Goal: Task Accomplishment & Management: Manage account settings

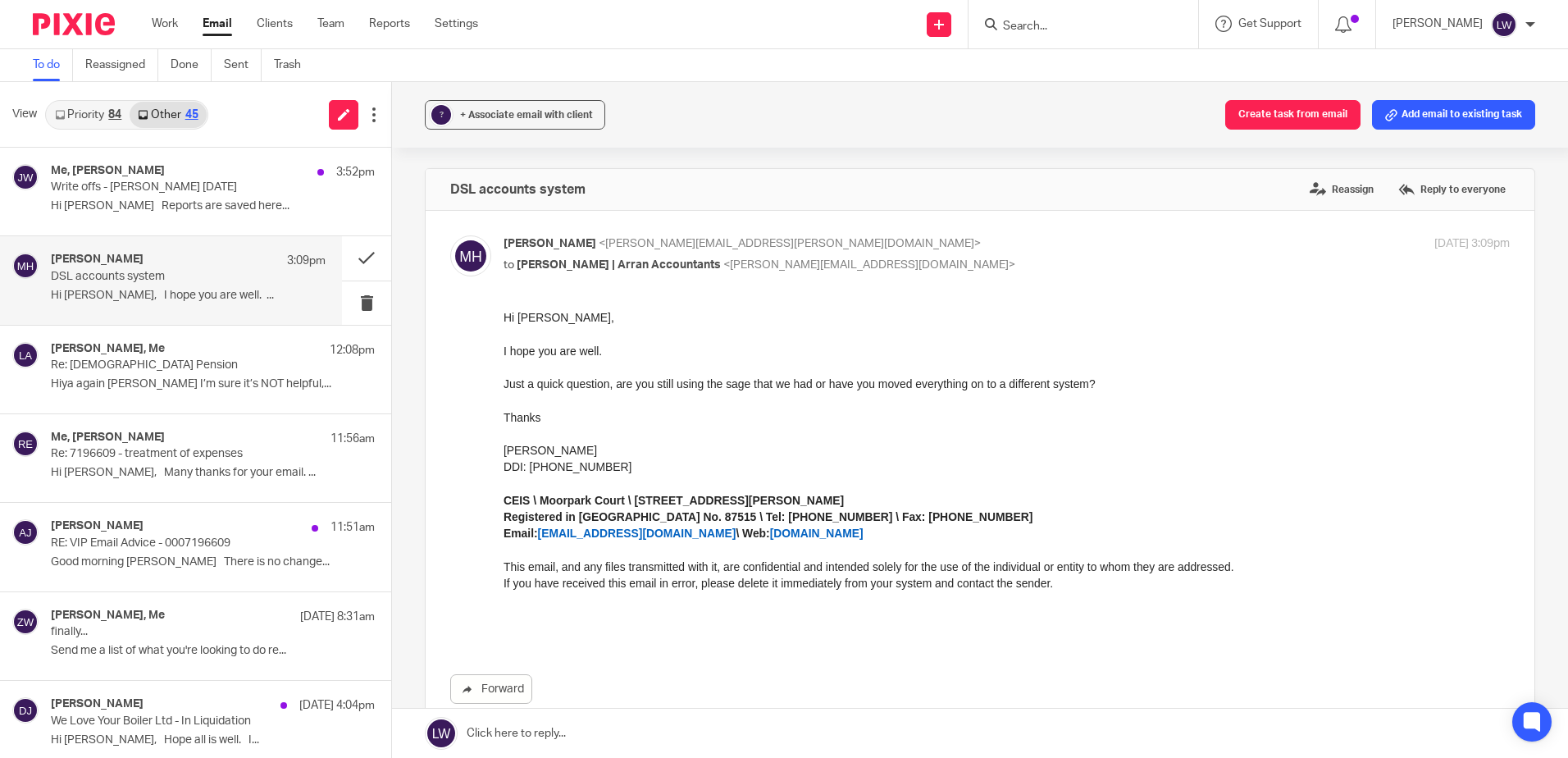
click at [214, 29] on link "Email" at bounding box center [217, 24] width 30 height 17
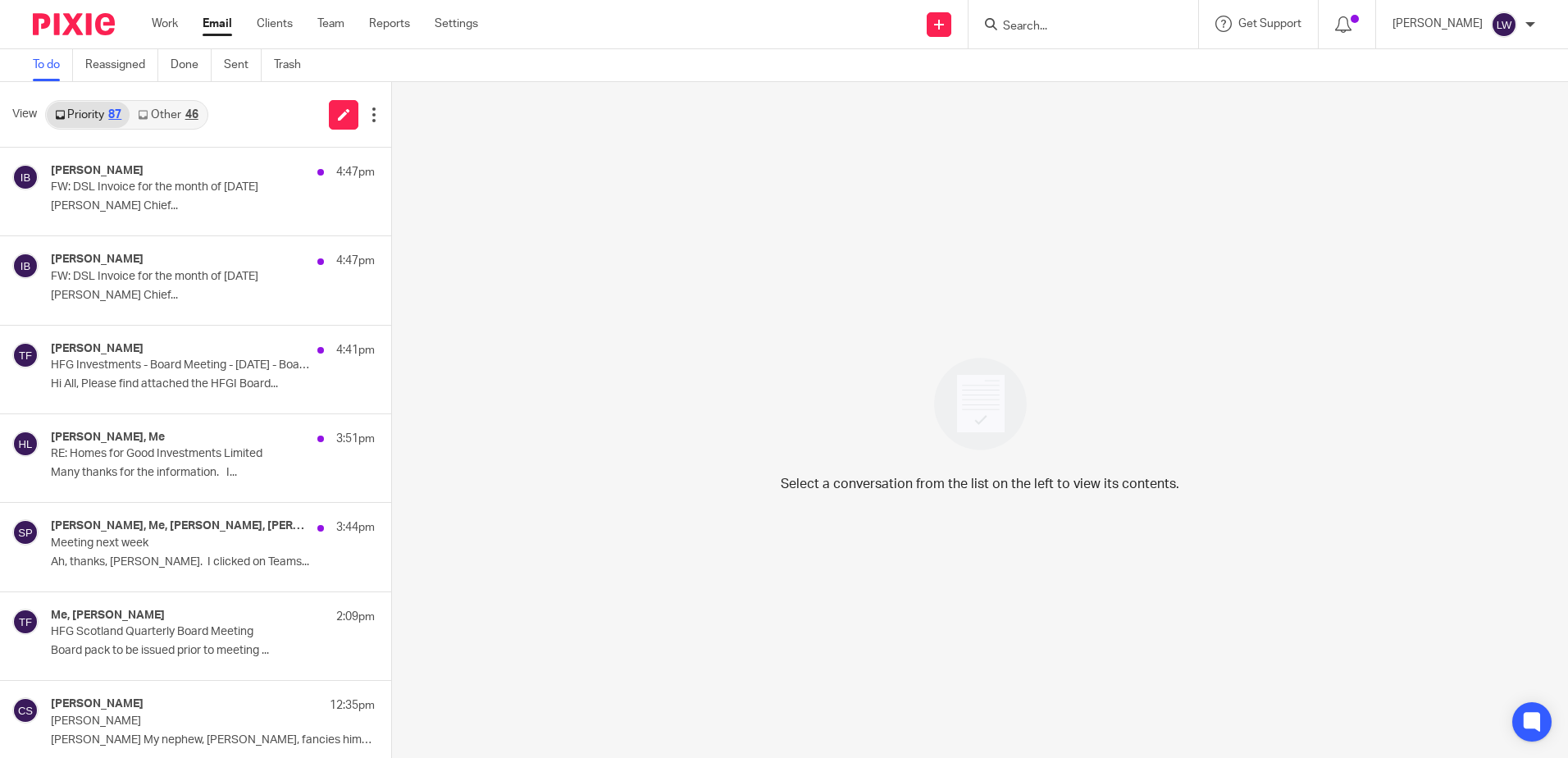
click at [208, 20] on link "Email" at bounding box center [217, 24] width 30 height 17
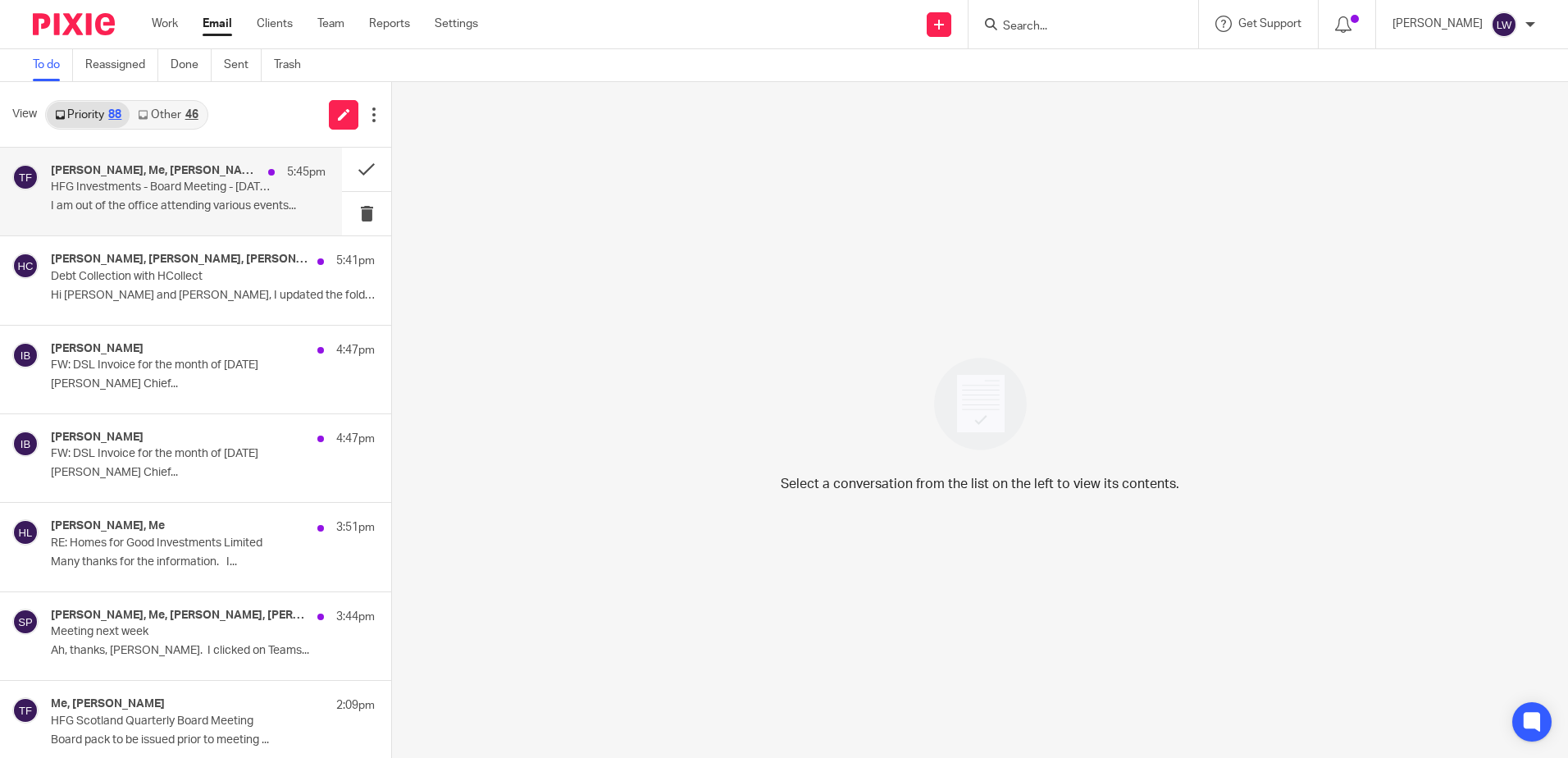
click at [162, 208] on p "I am out of the office attending various events..." at bounding box center [188, 206] width 275 height 14
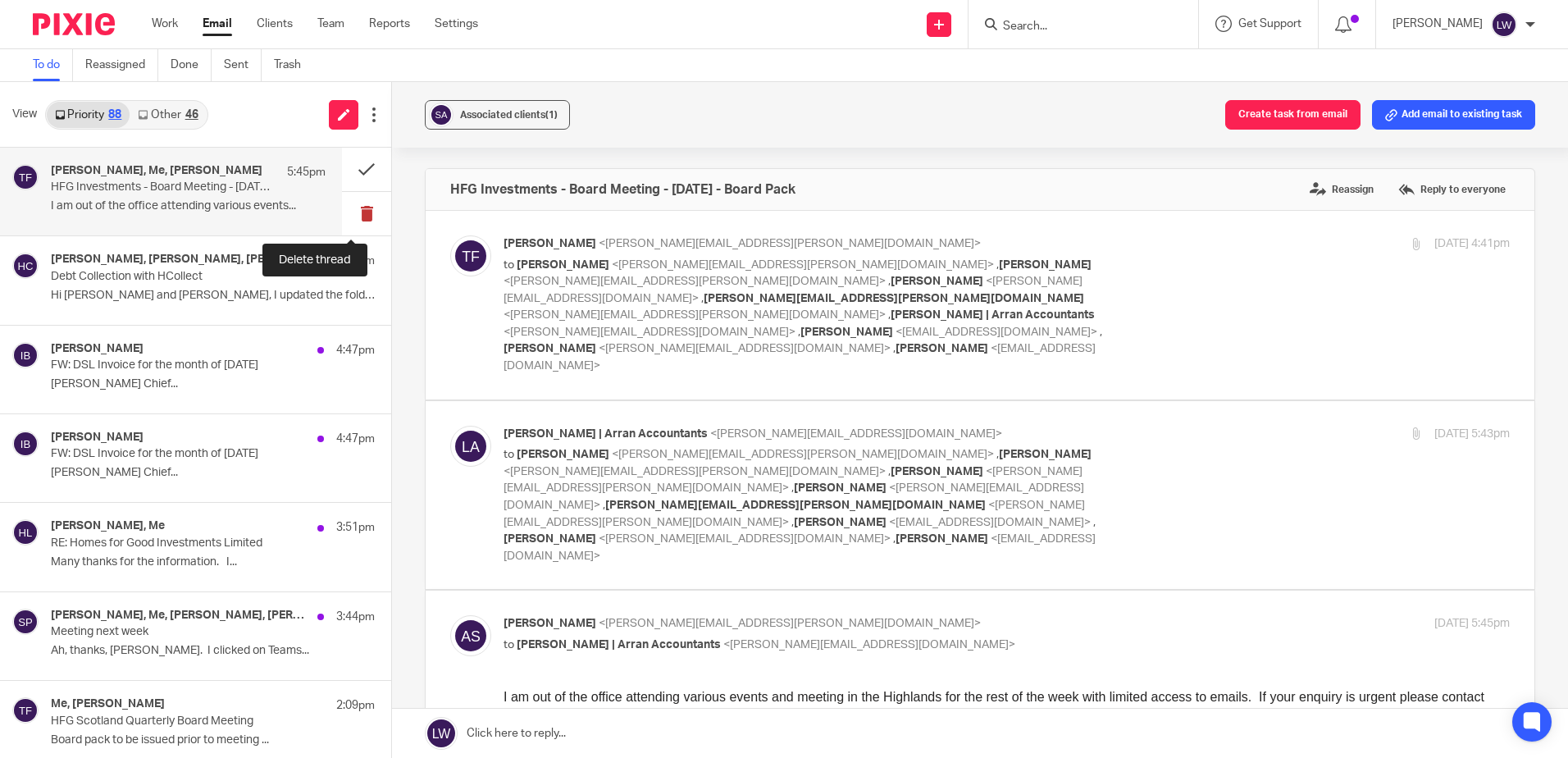
click at [353, 215] on button at bounding box center [366, 214] width 49 height 44
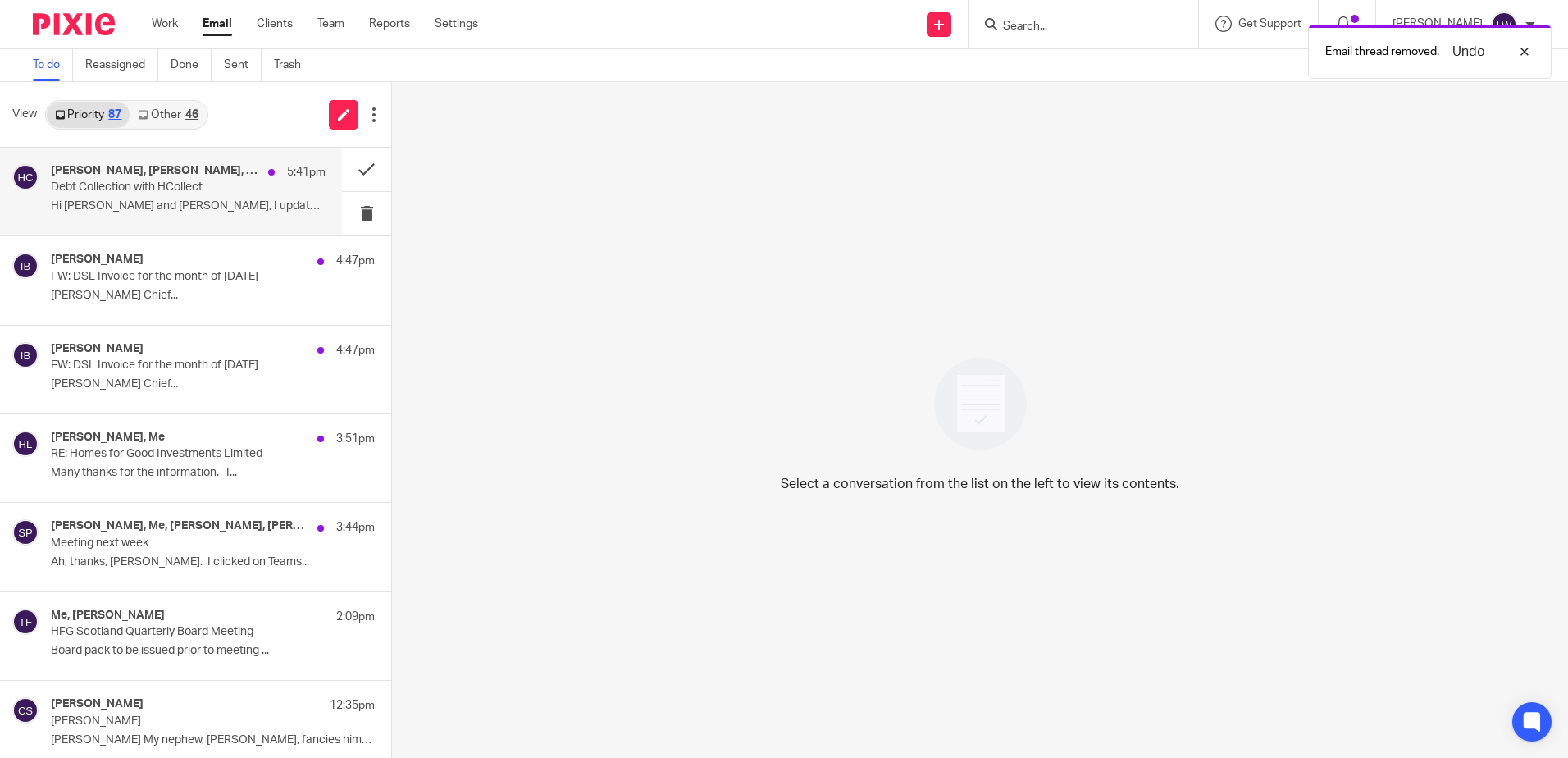
click at [153, 214] on p "Hi Zoe and Terri, I updated the folders..." at bounding box center [188, 206] width 275 height 14
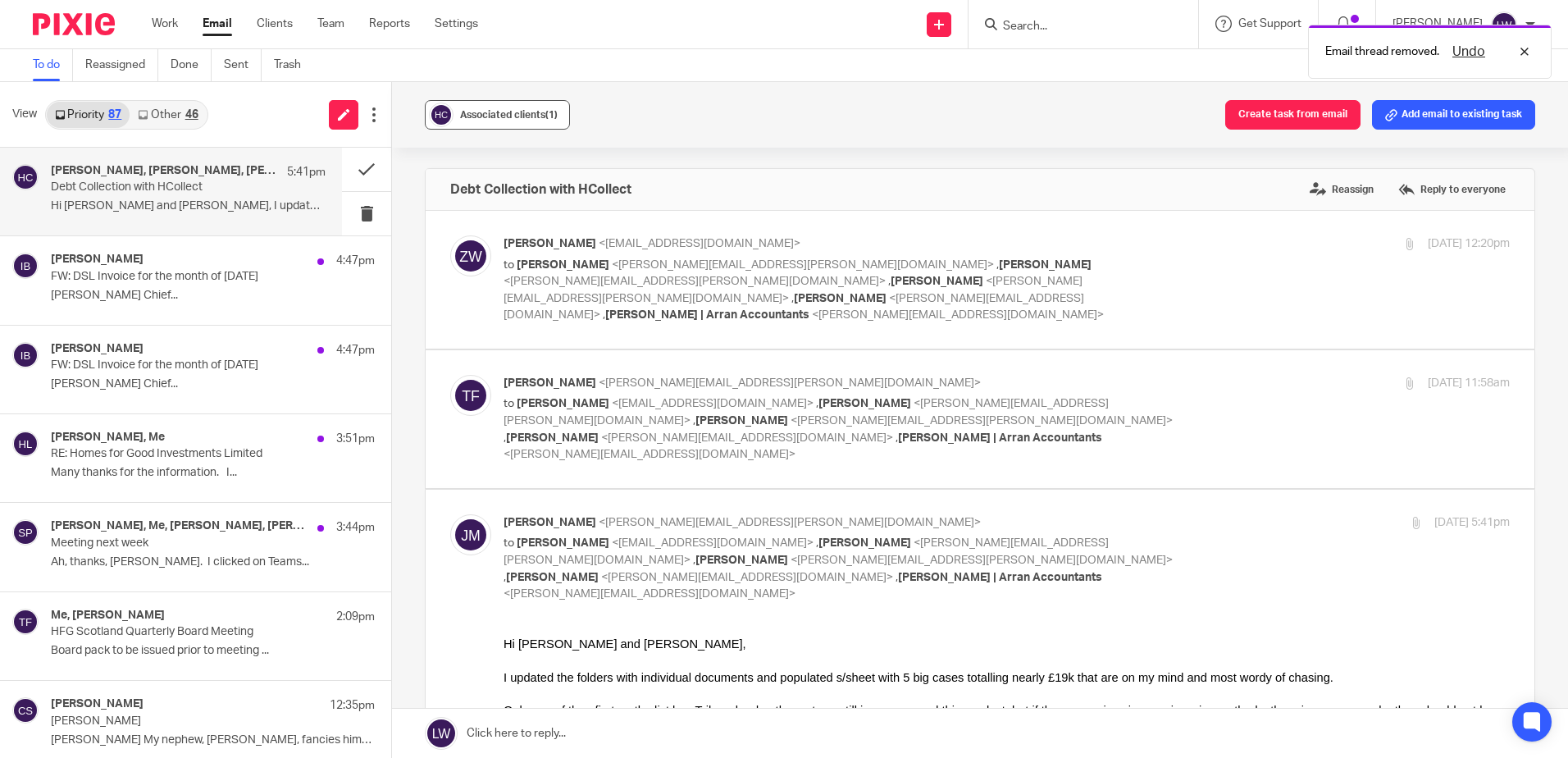
click at [486, 110] on span "Associated clients (1)" at bounding box center [509, 114] width 97 height 10
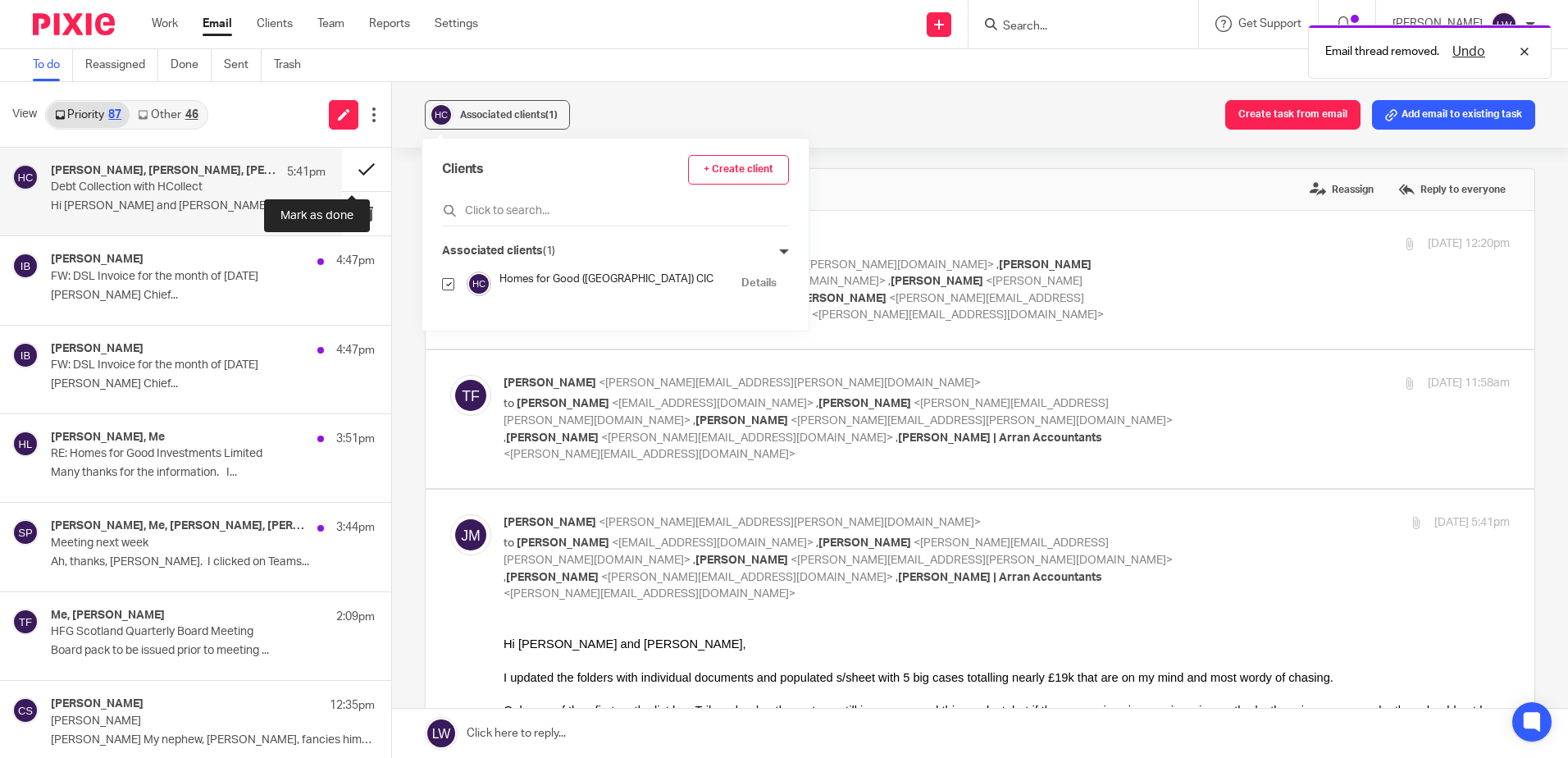
click at [353, 167] on button at bounding box center [366, 169] width 49 height 44
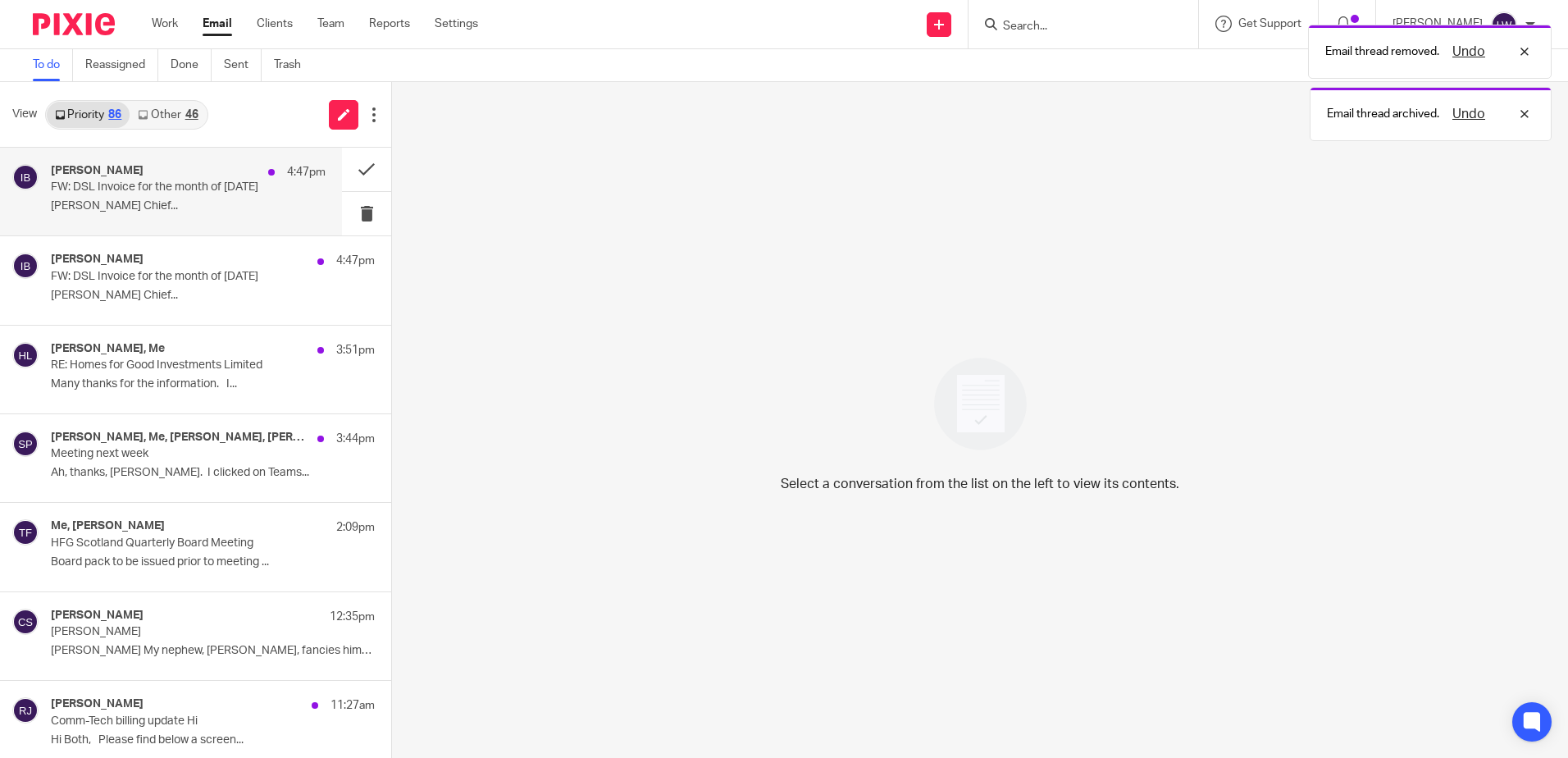
click at [116, 213] on p "[PERSON_NAME] Chief..." at bounding box center [188, 206] width 275 height 14
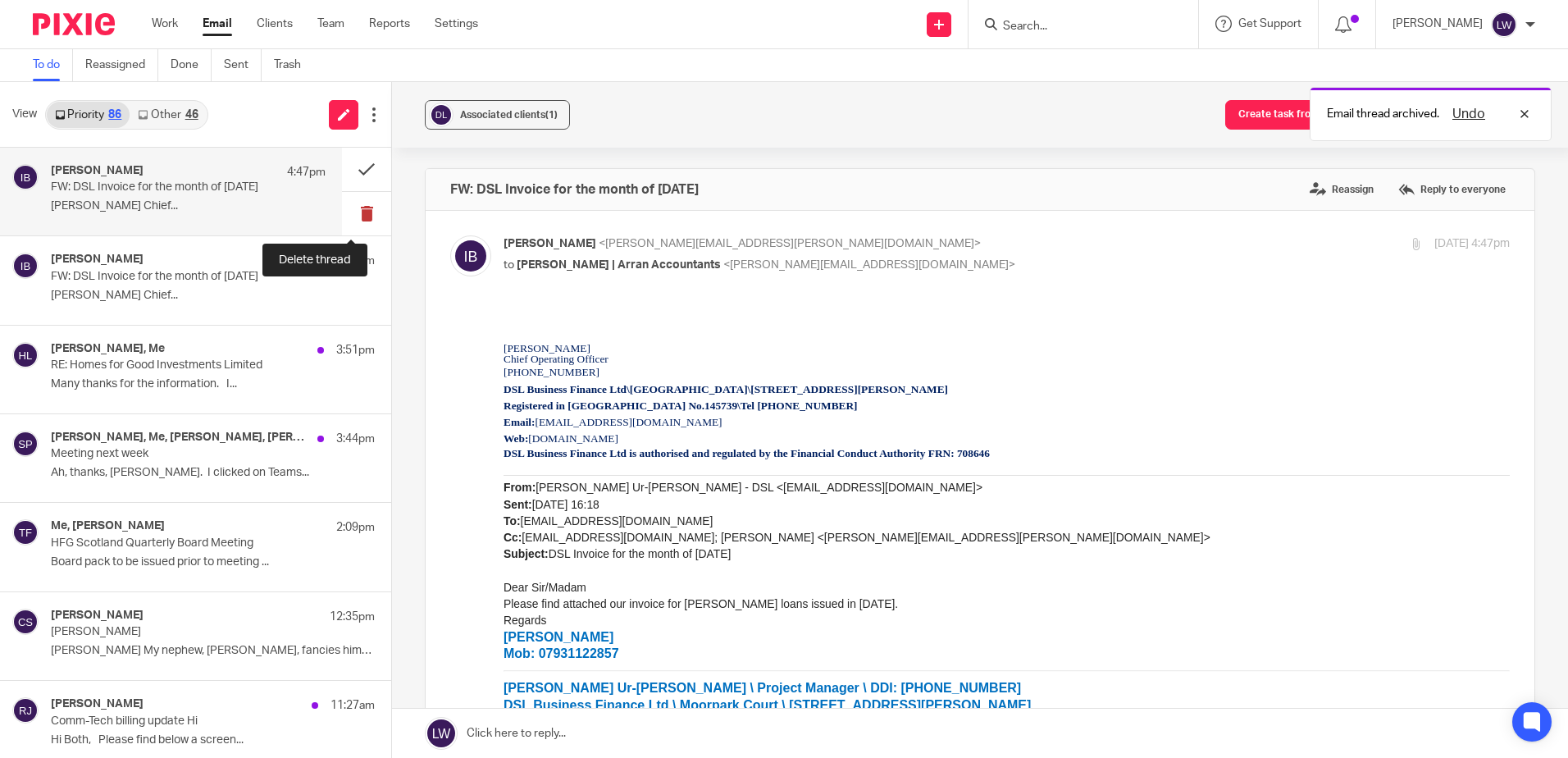
drag, startPoint x: 356, startPoint y: 211, endPoint x: 214, endPoint y: 208, distance: 142.0
click at [356, 212] on button at bounding box center [366, 214] width 49 height 44
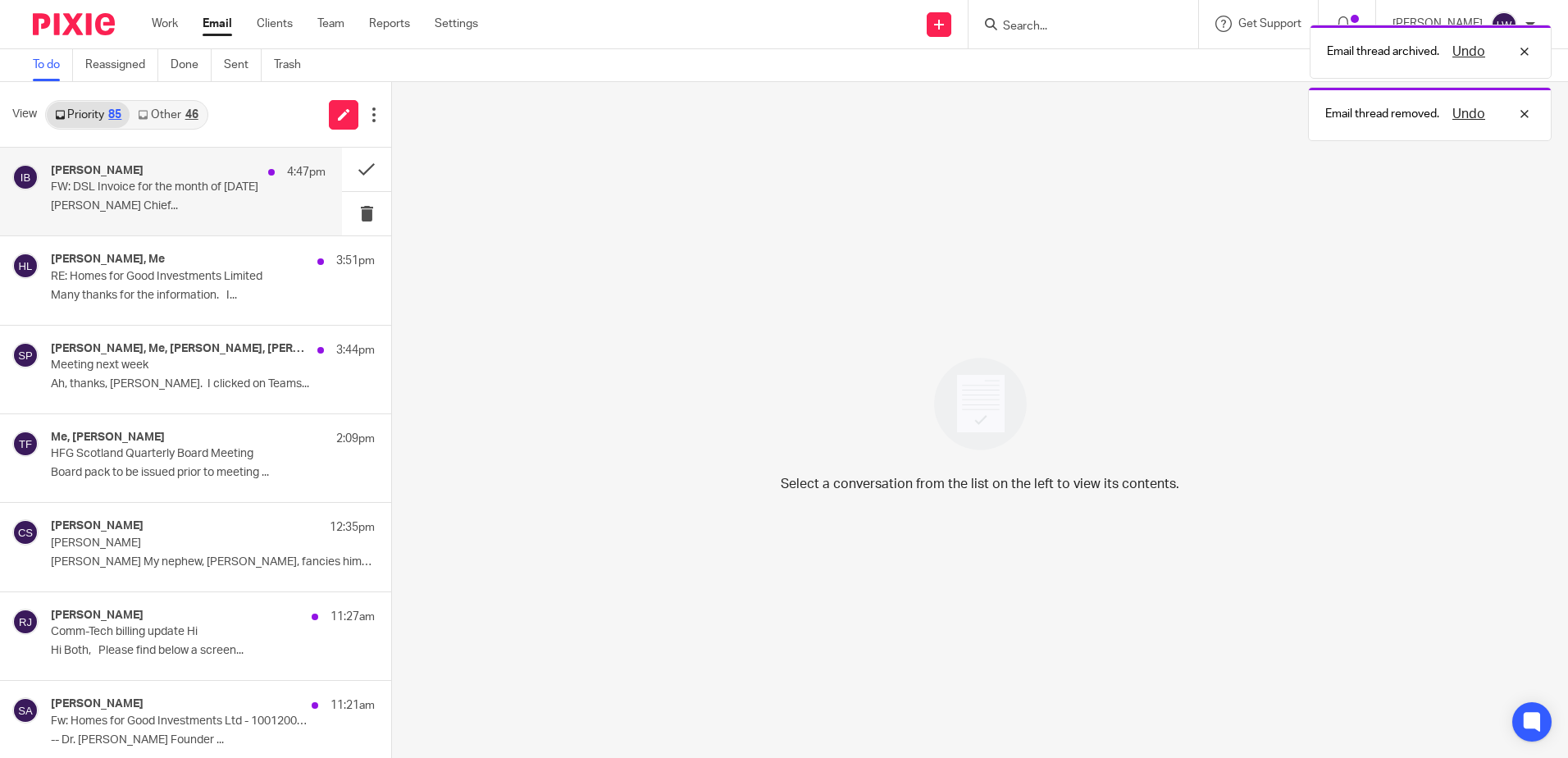
click at [184, 196] on div "Iain Burnside 4:47pm FW: DSL Invoice for the month of Jun 2025 Iain A. Burnside…" at bounding box center [188, 191] width 275 height 55
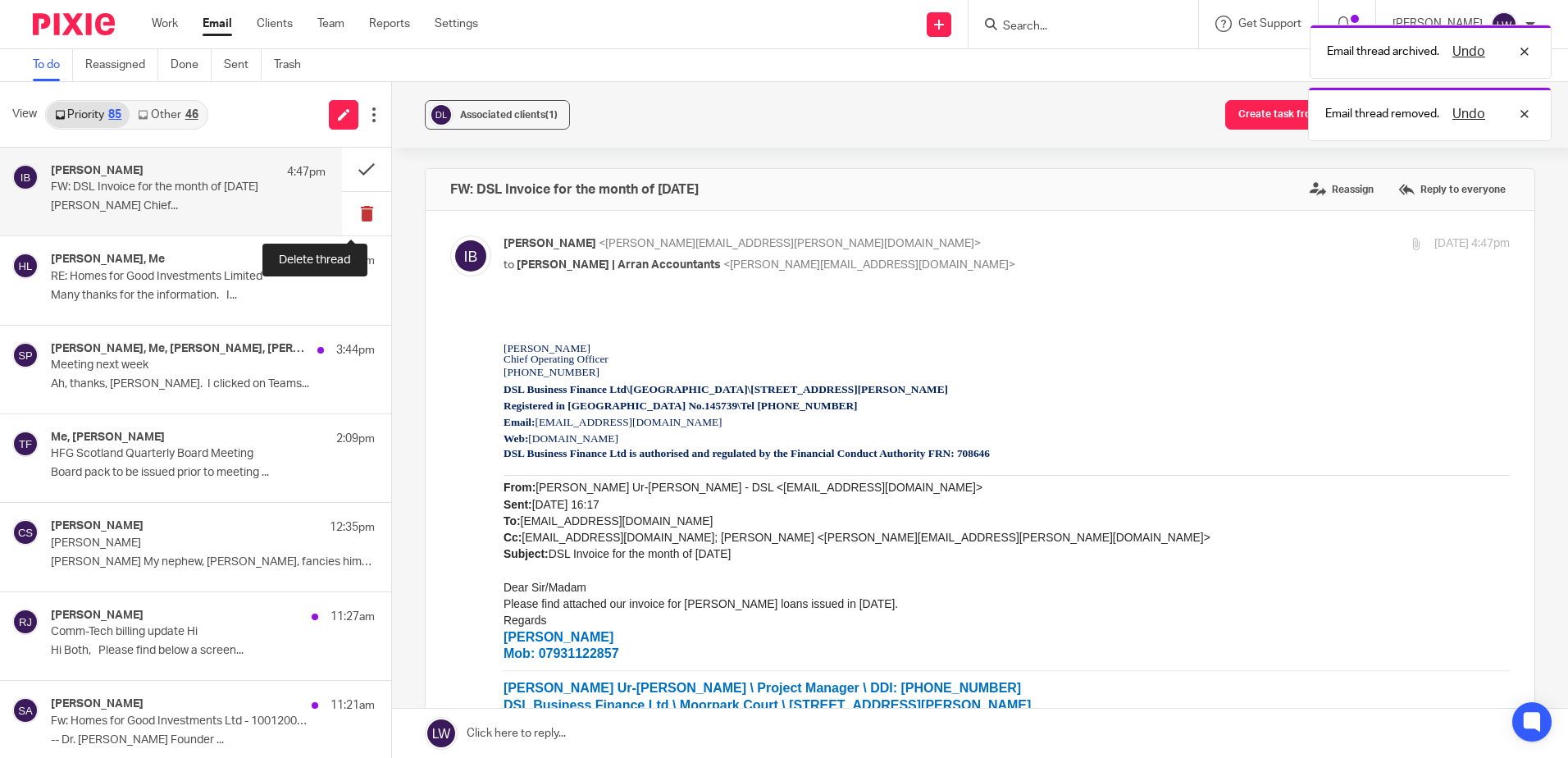
click at [356, 211] on button at bounding box center [366, 214] width 49 height 44
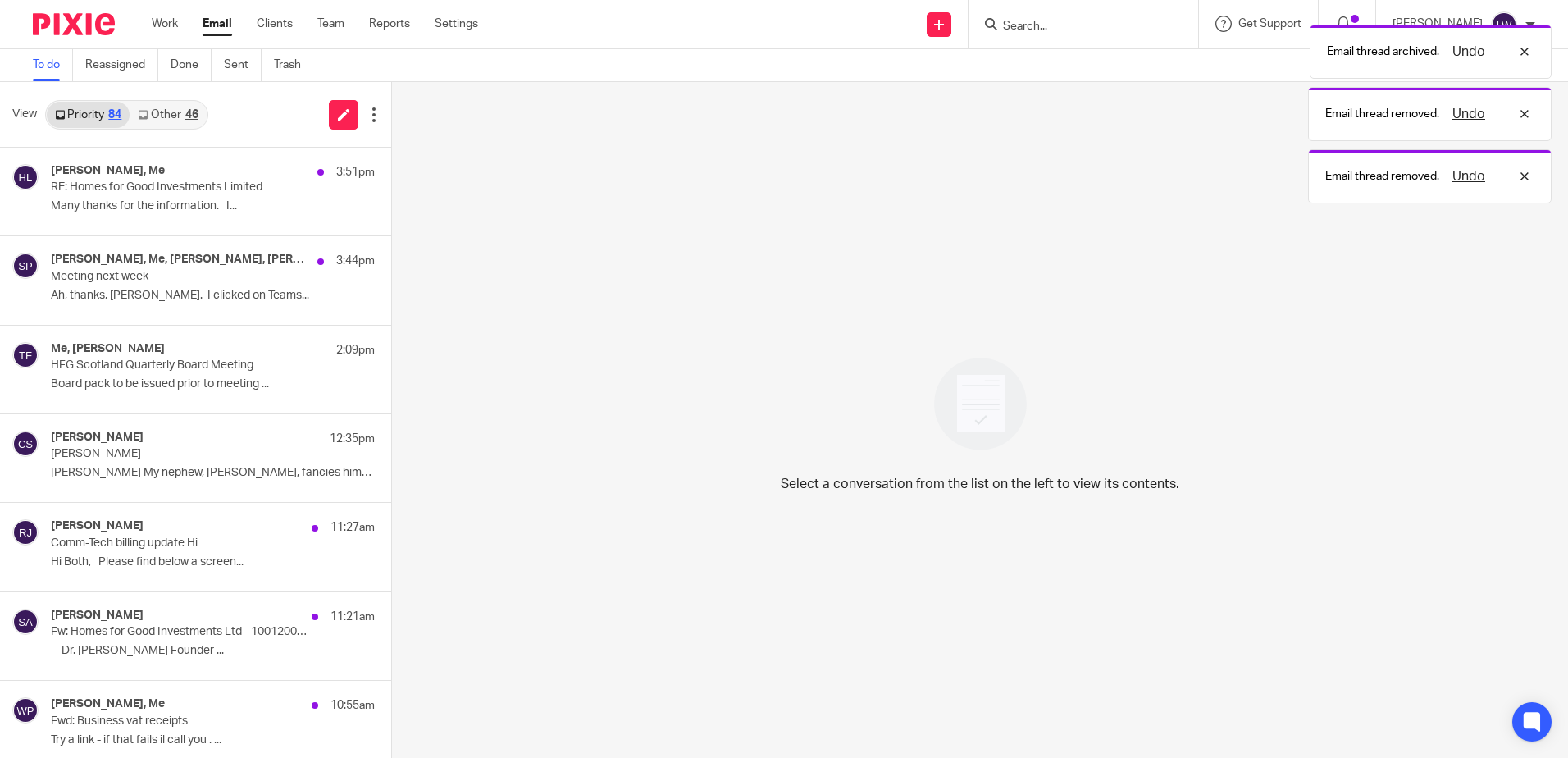
click at [165, 116] on link "Other 46" at bounding box center [168, 115] width 76 height 26
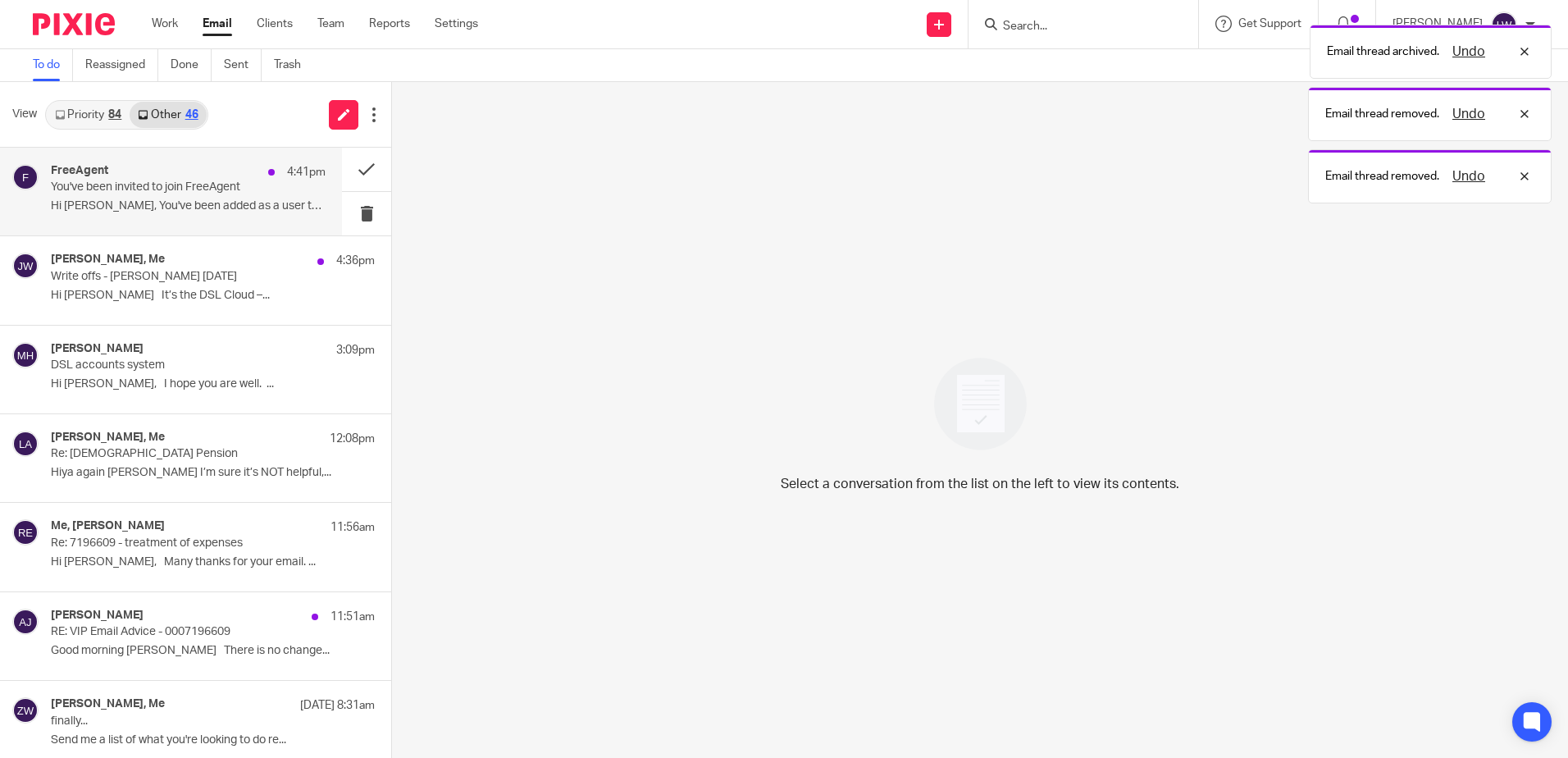
click at [173, 185] on p "You've been invited to join FreeAgent" at bounding box center [161, 187] width 220 height 14
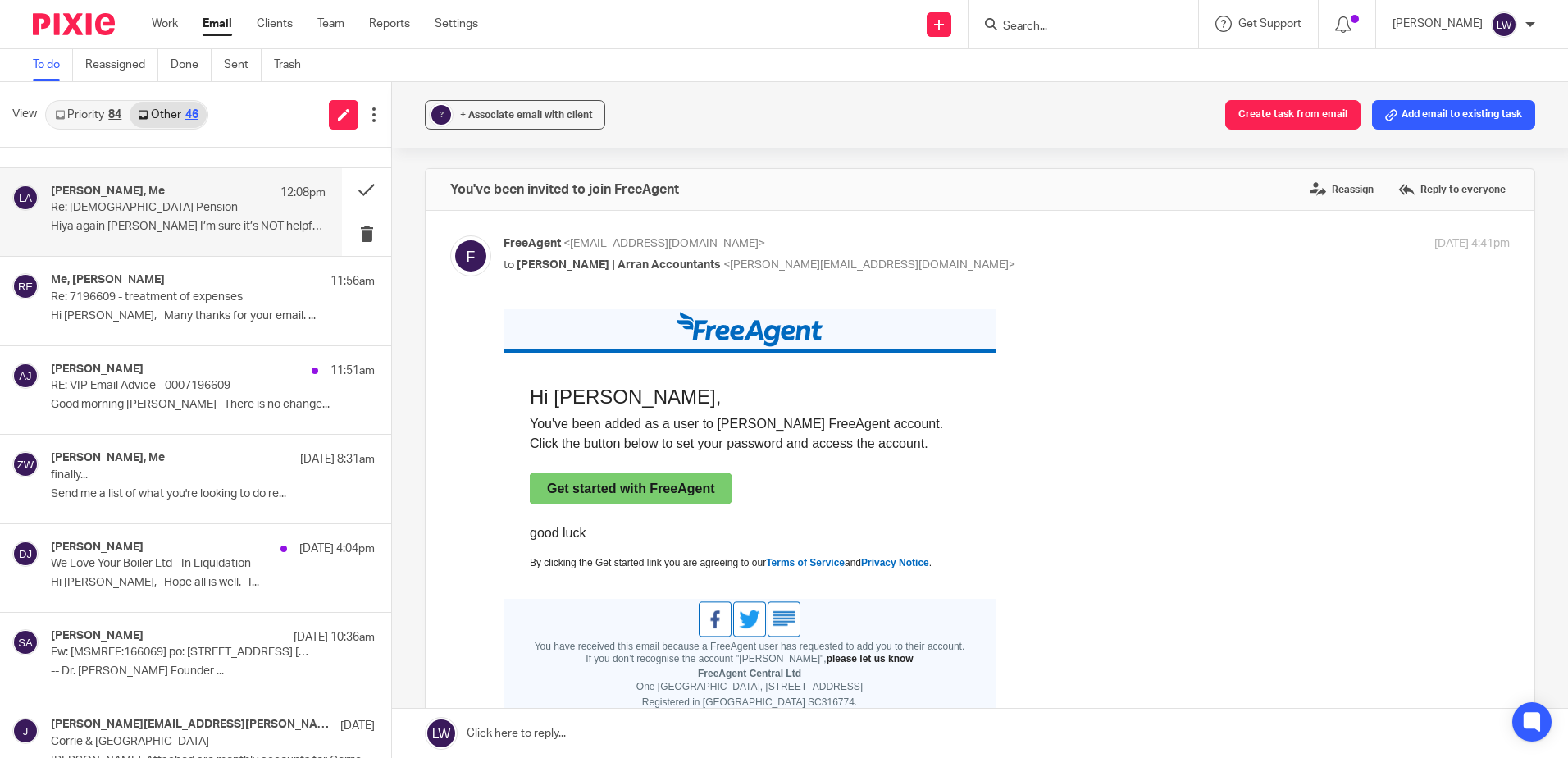
scroll to position [328, 0]
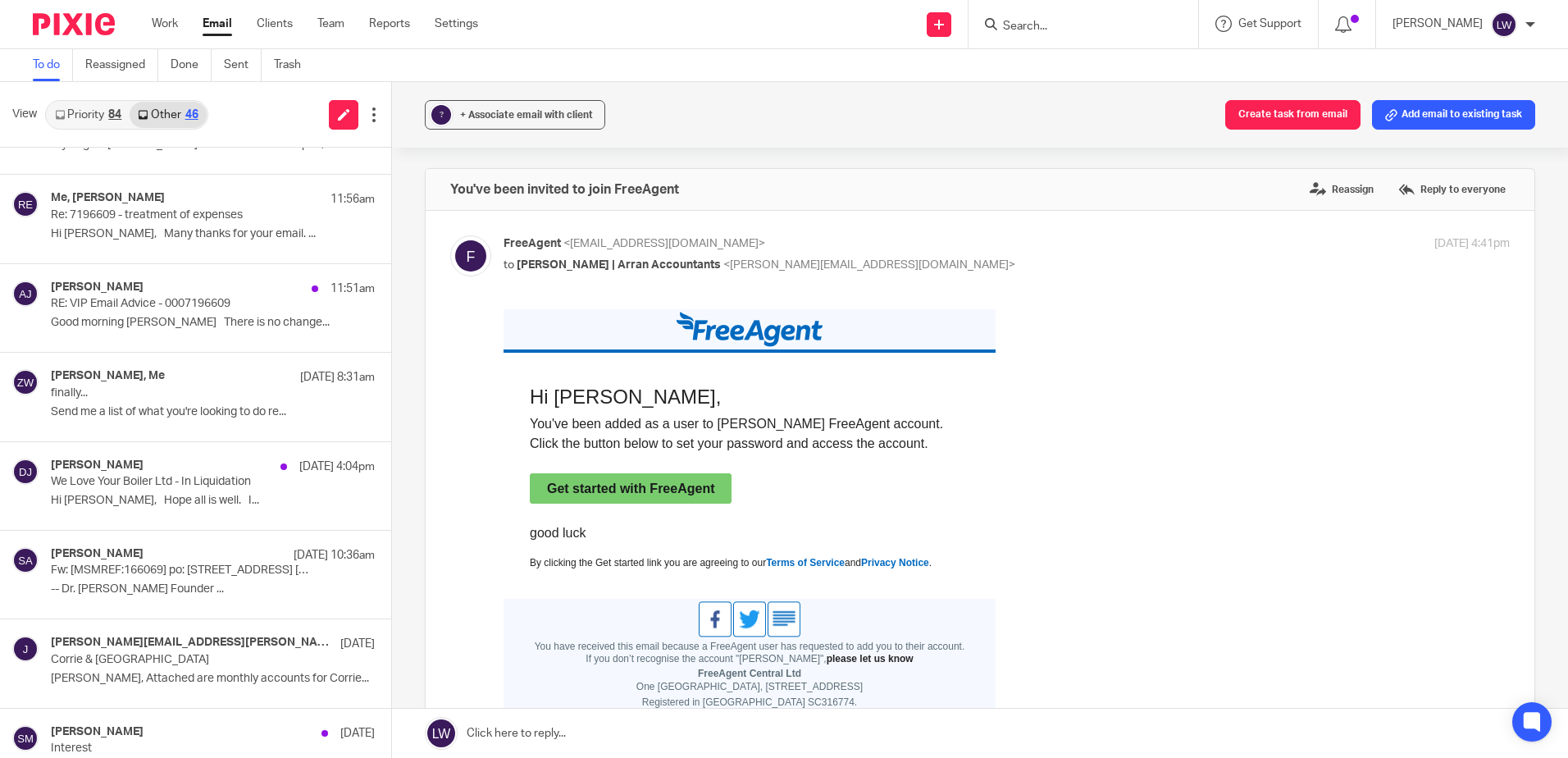
click at [75, 118] on link "Priority 84" at bounding box center [87, 115] width 83 height 26
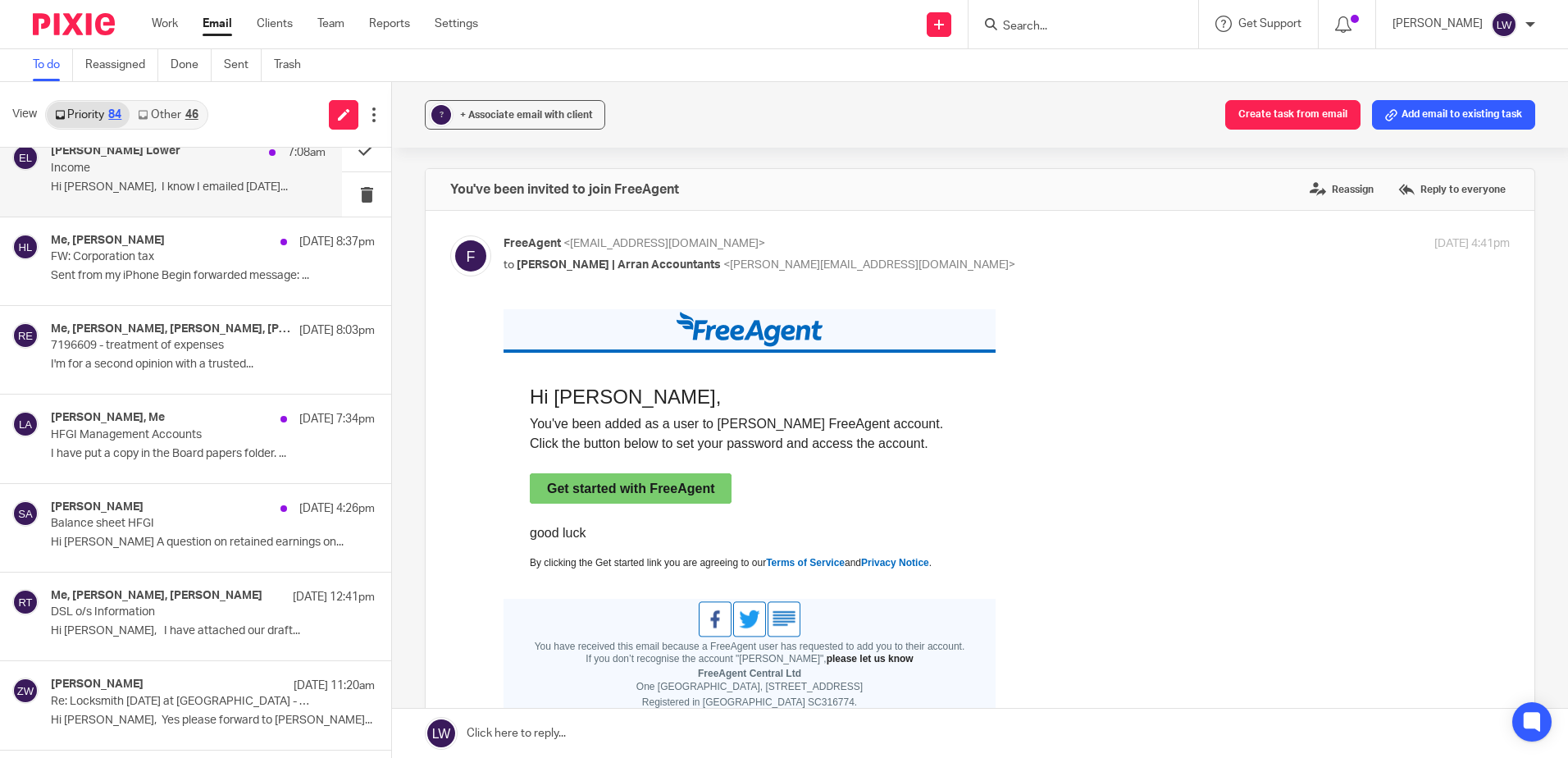
scroll to position [820, 0]
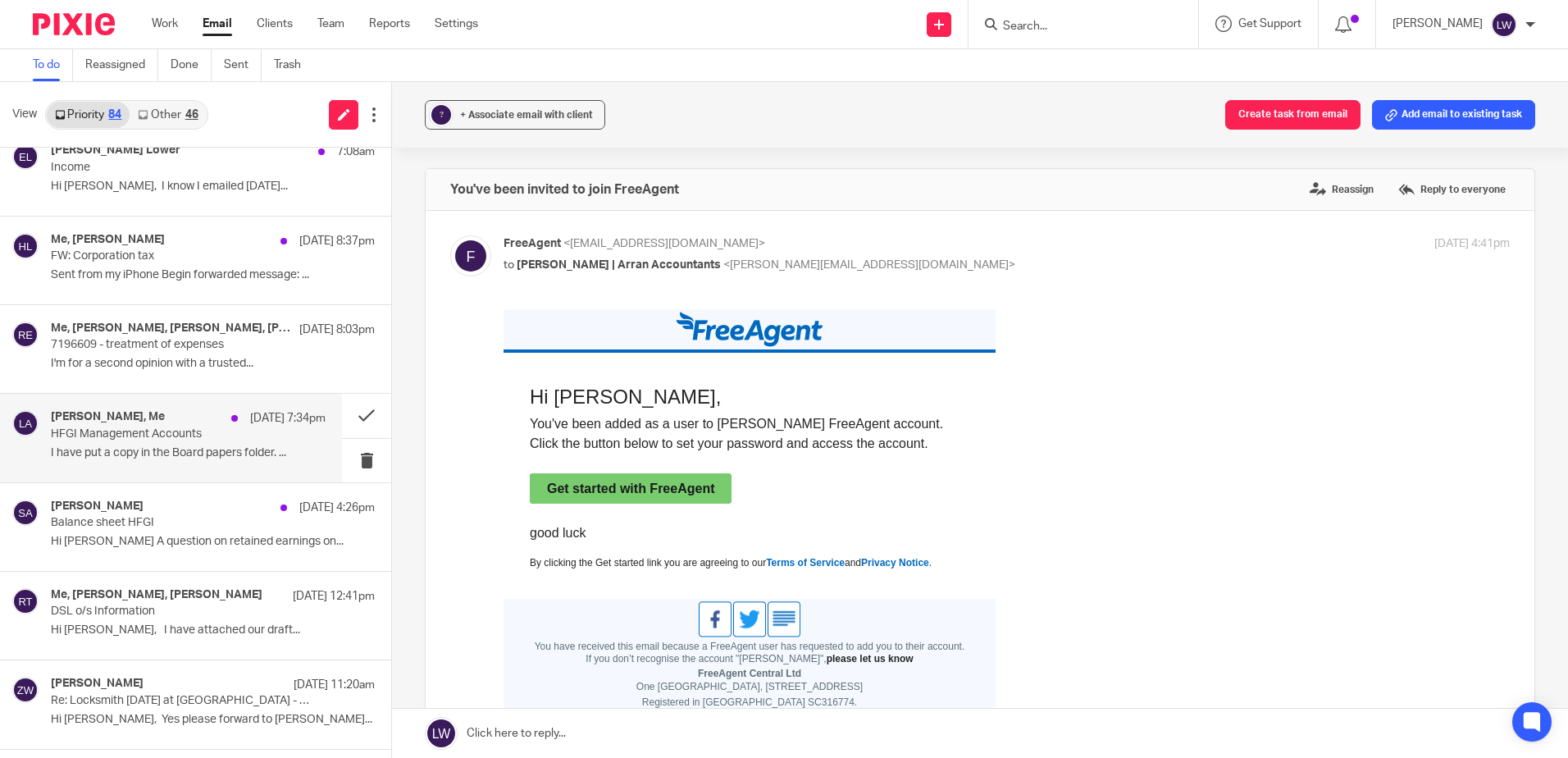
click at [139, 456] on p "I have put a copy in the Board papers folder. ..." at bounding box center [188, 453] width 275 height 14
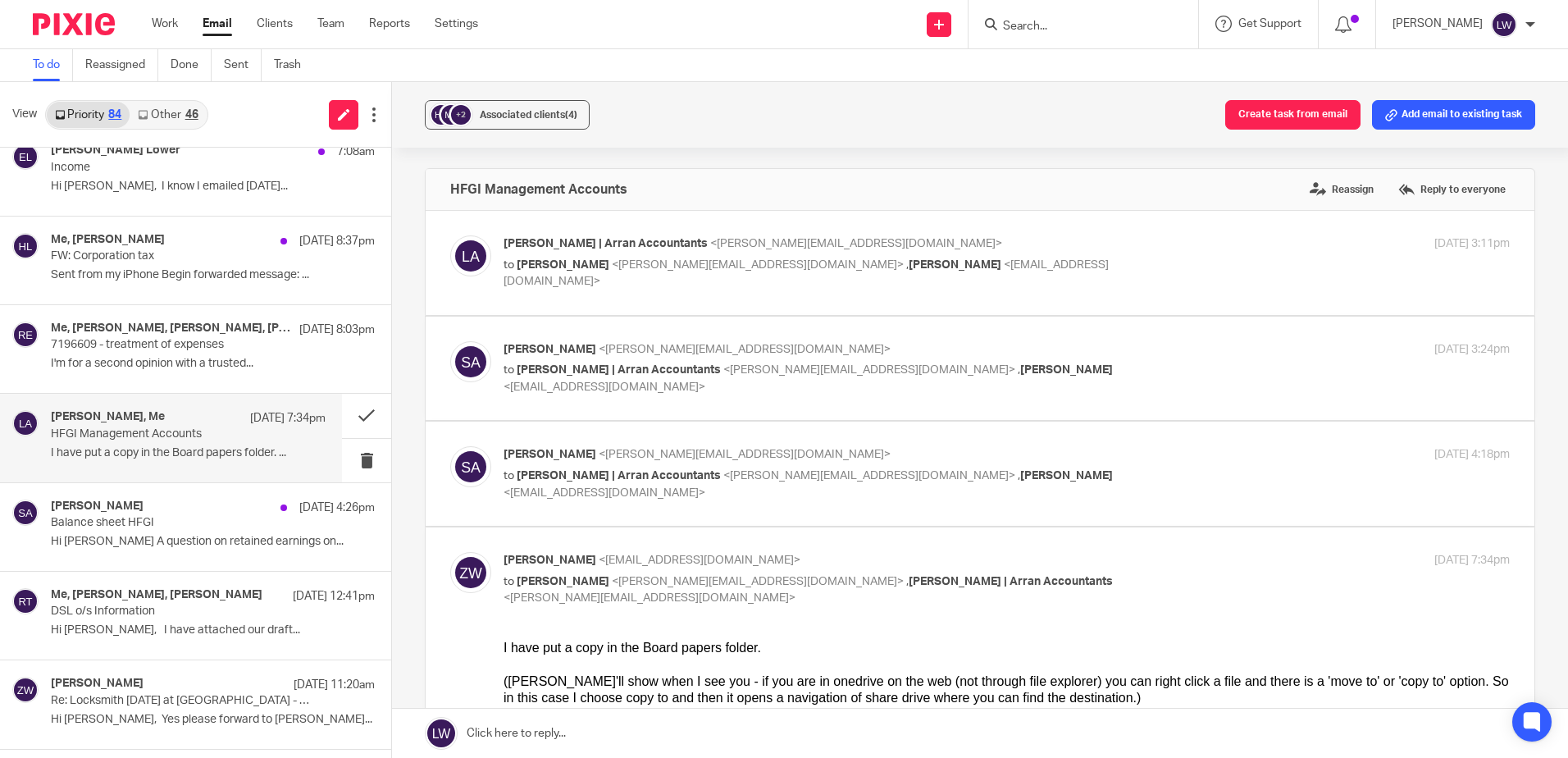
scroll to position [0, 0]
click at [351, 459] on button at bounding box center [366, 461] width 49 height 44
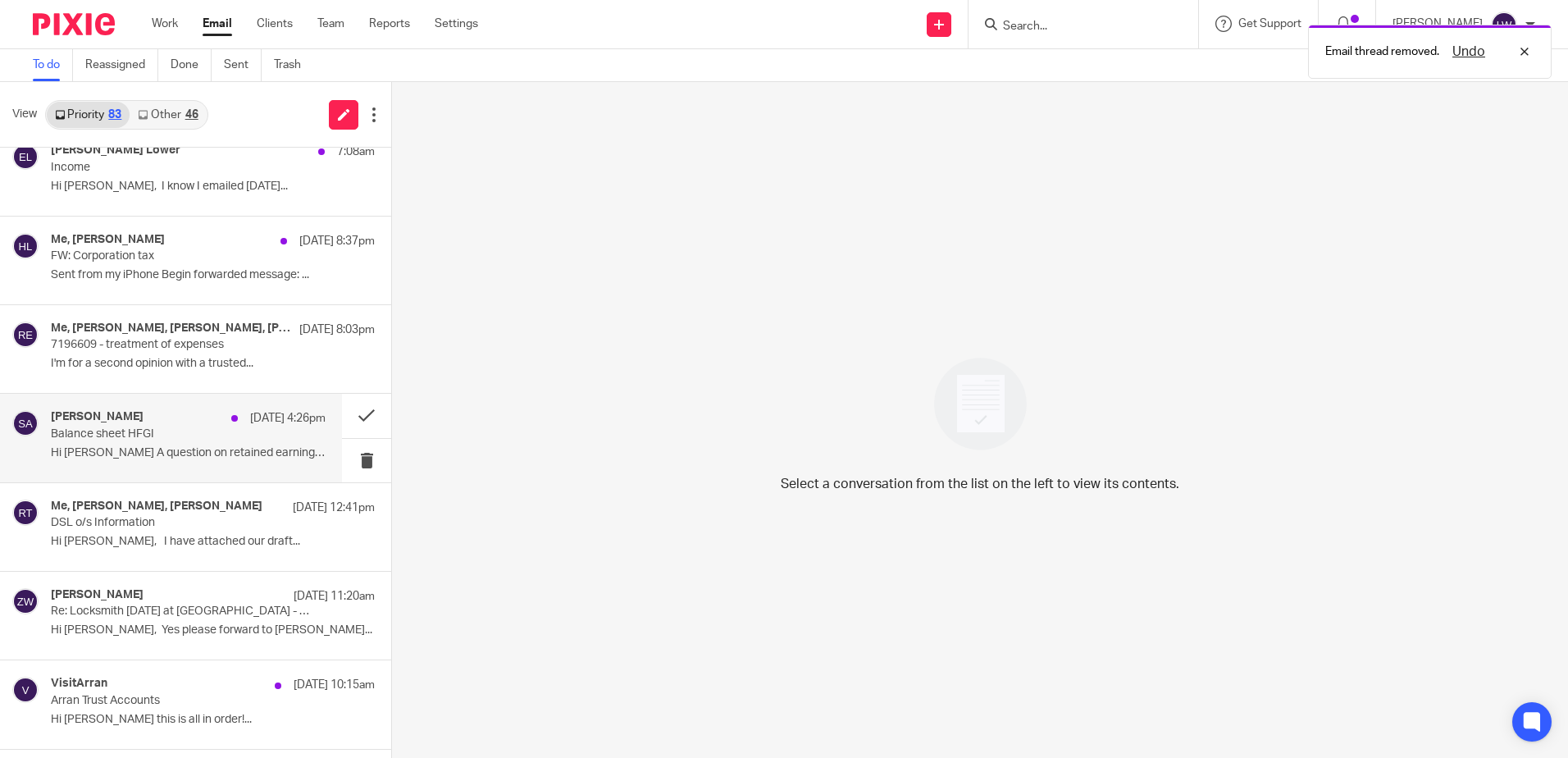
click at [130, 454] on p "Hi [PERSON_NAME] A question on retained earnings on..." at bounding box center [188, 453] width 275 height 14
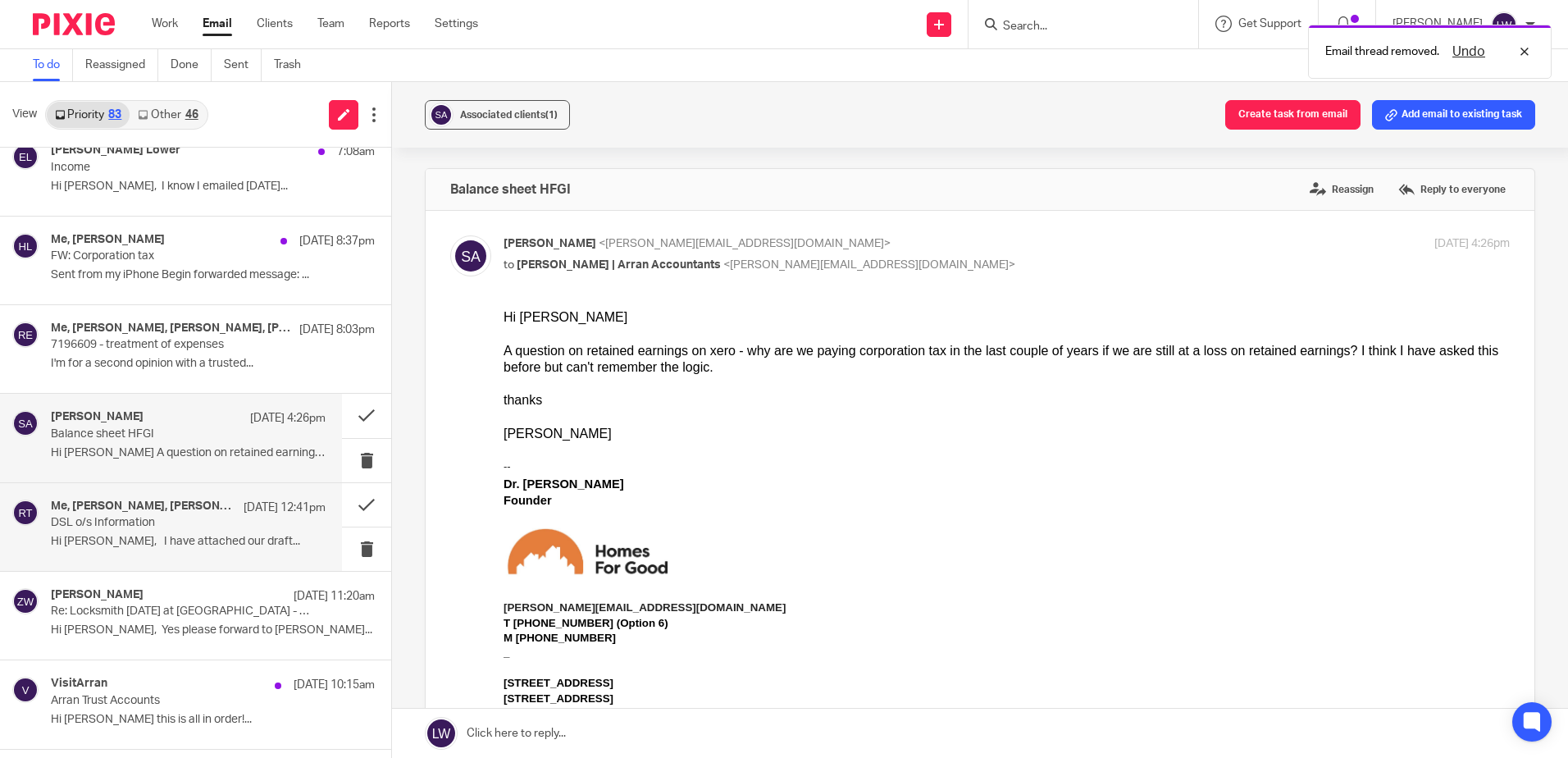
click at [155, 536] on p "Hi [PERSON_NAME], I have attached our draft..." at bounding box center [188, 542] width 275 height 14
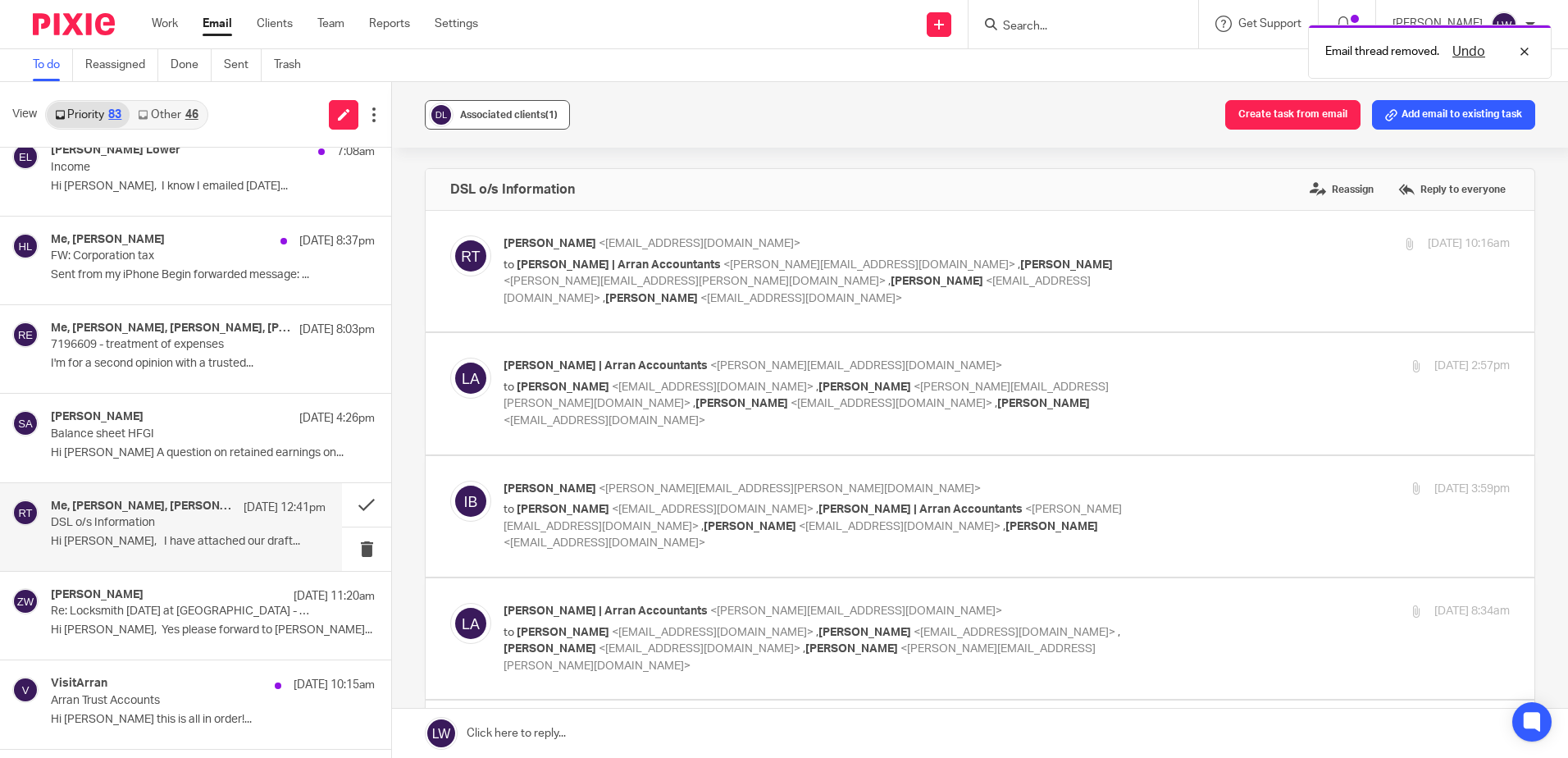
click at [481, 117] on span "Associated clients (1)" at bounding box center [509, 114] width 97 height 10
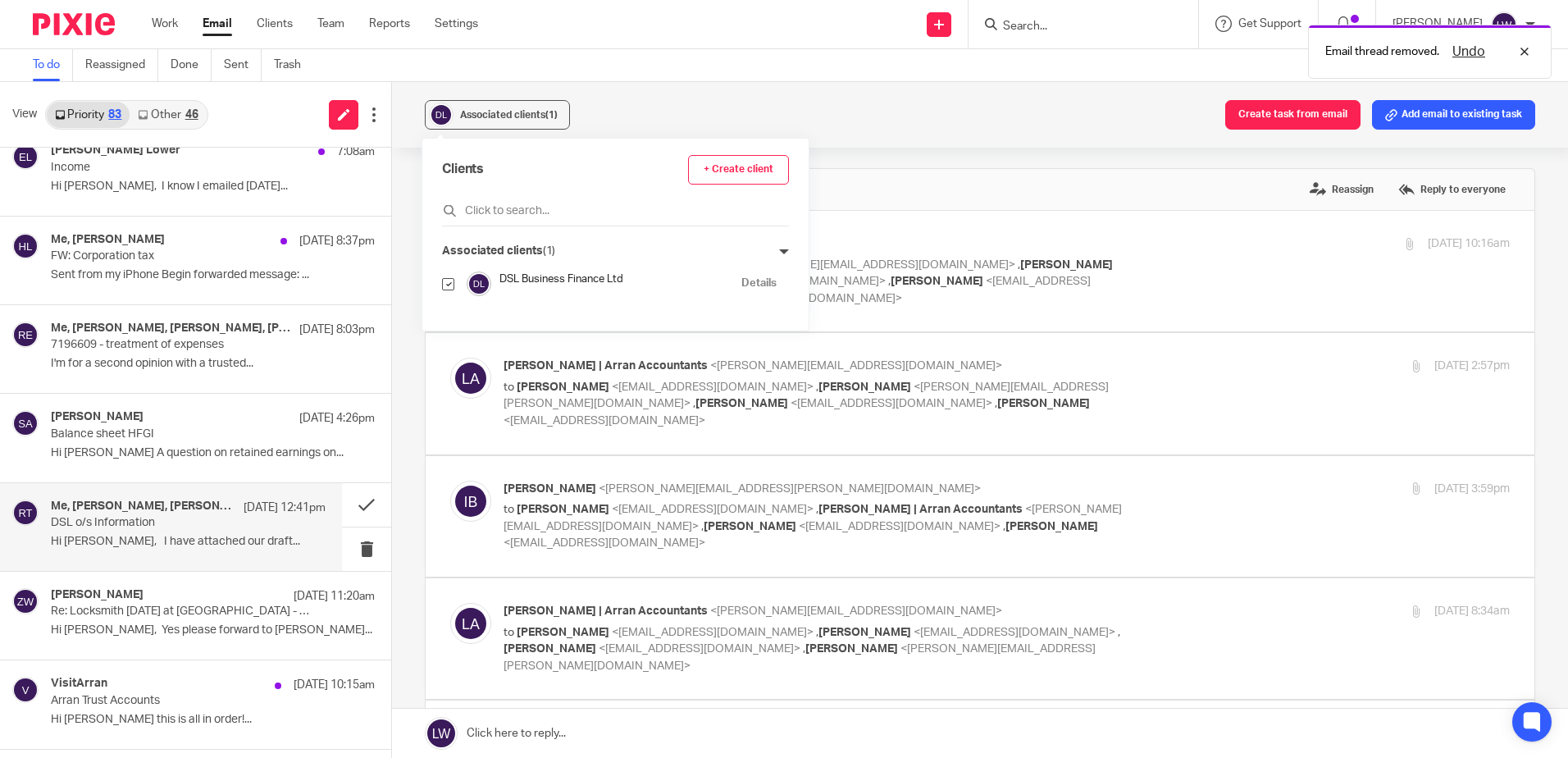
click at [677, 113] on div "Associated clients (1) Create task from email Add email to existing task" at bounding box center [979, 114] width 1176 height 66
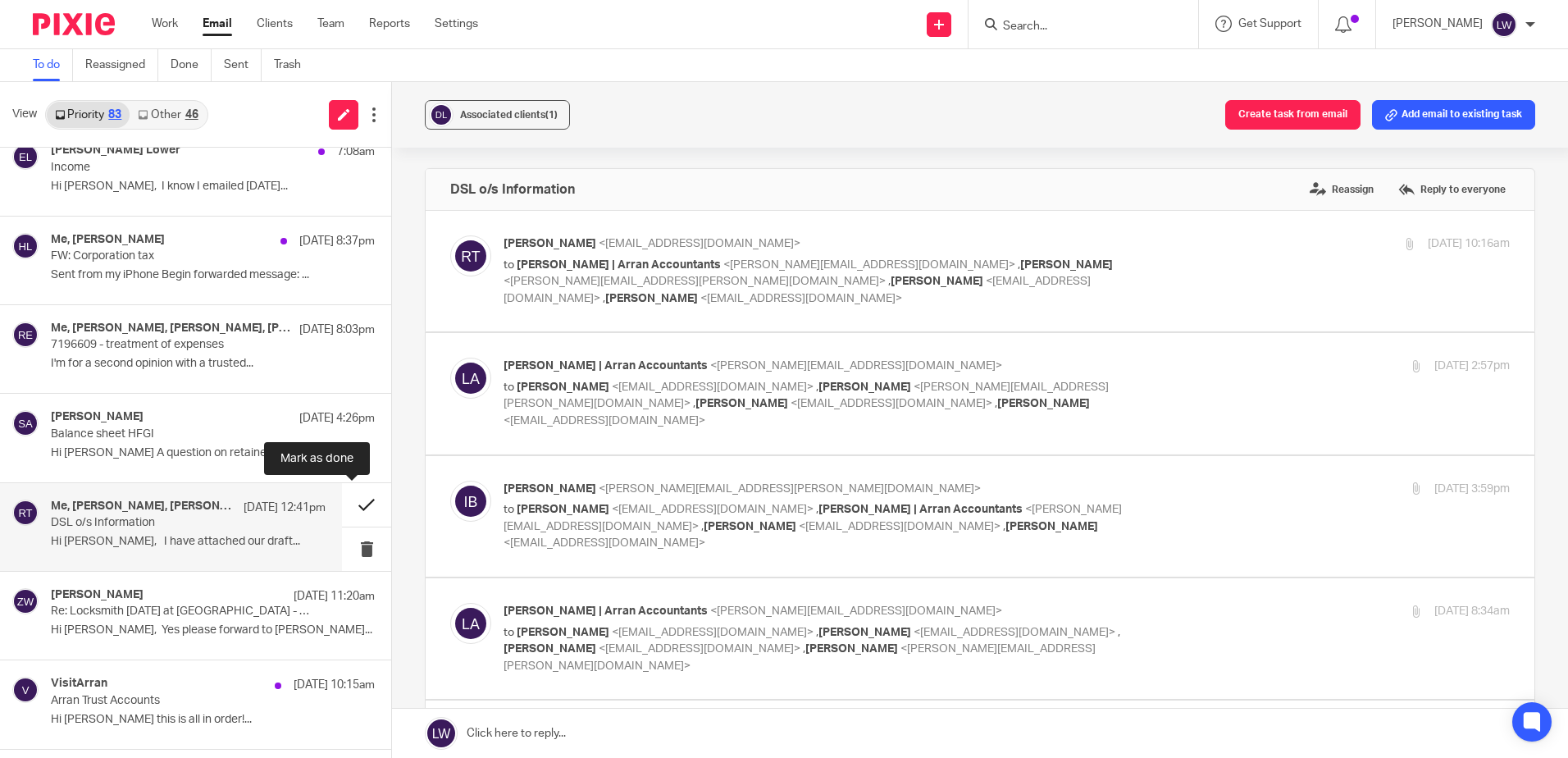
click at [348, 503] on button at bounding box center [366, 504] width 49 height 44
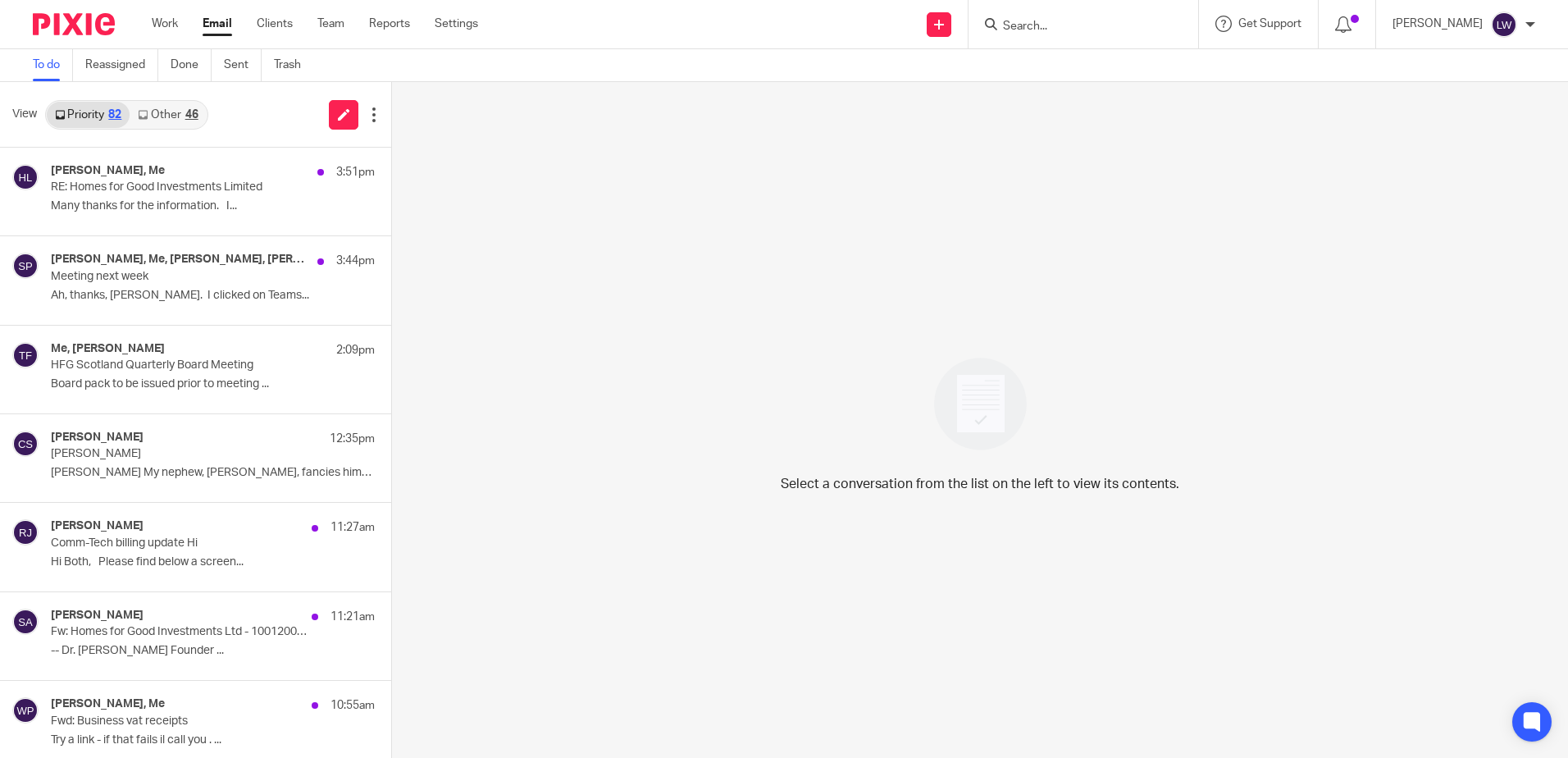
click at [175, 111] on link "Other 46" at bounding box center [168, 115] width 76 height 26
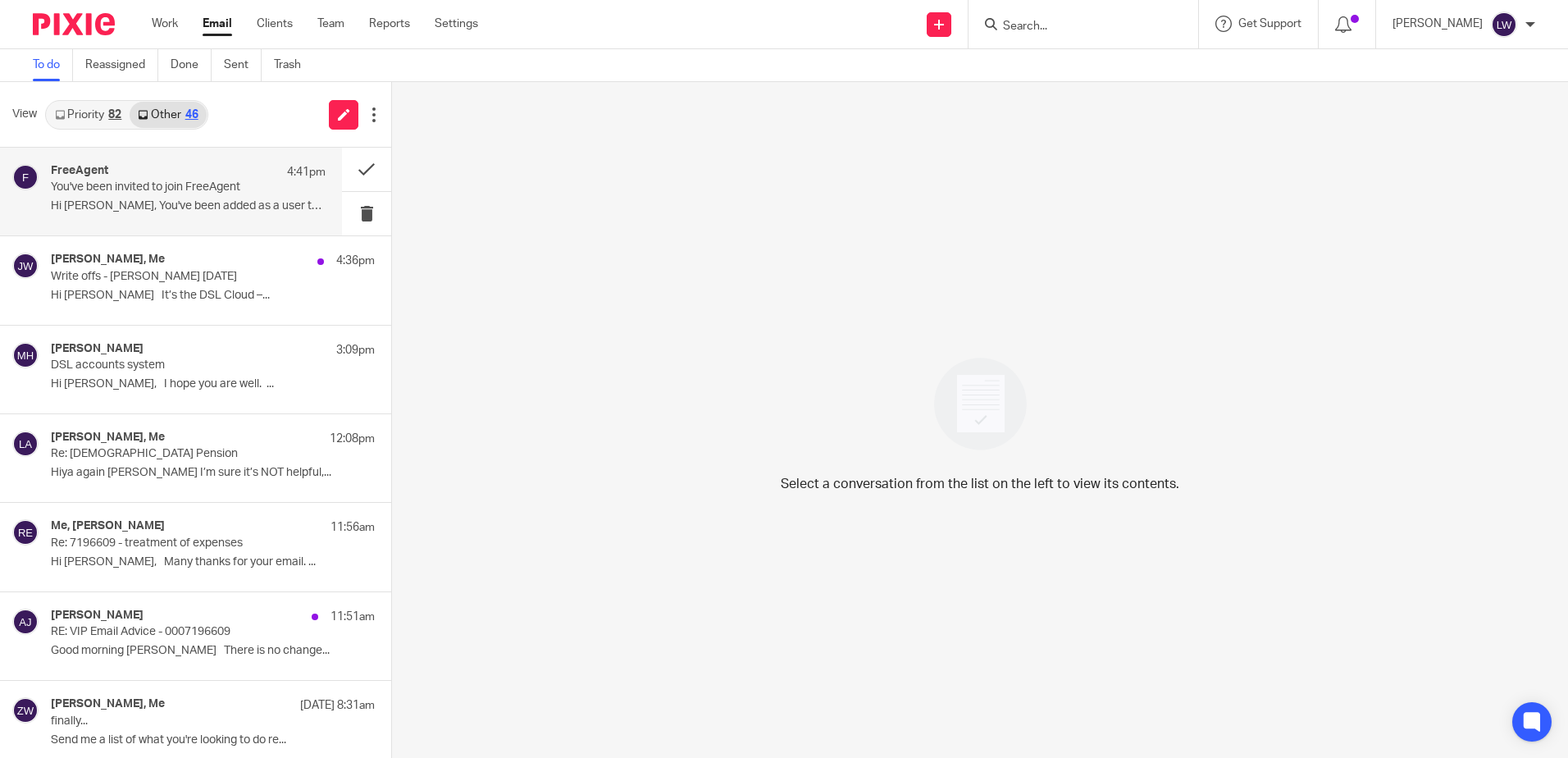
click at [165, 192] on p "You've been invited to join FreeAgent" at bounding box center [161, 187] width 220 height 14
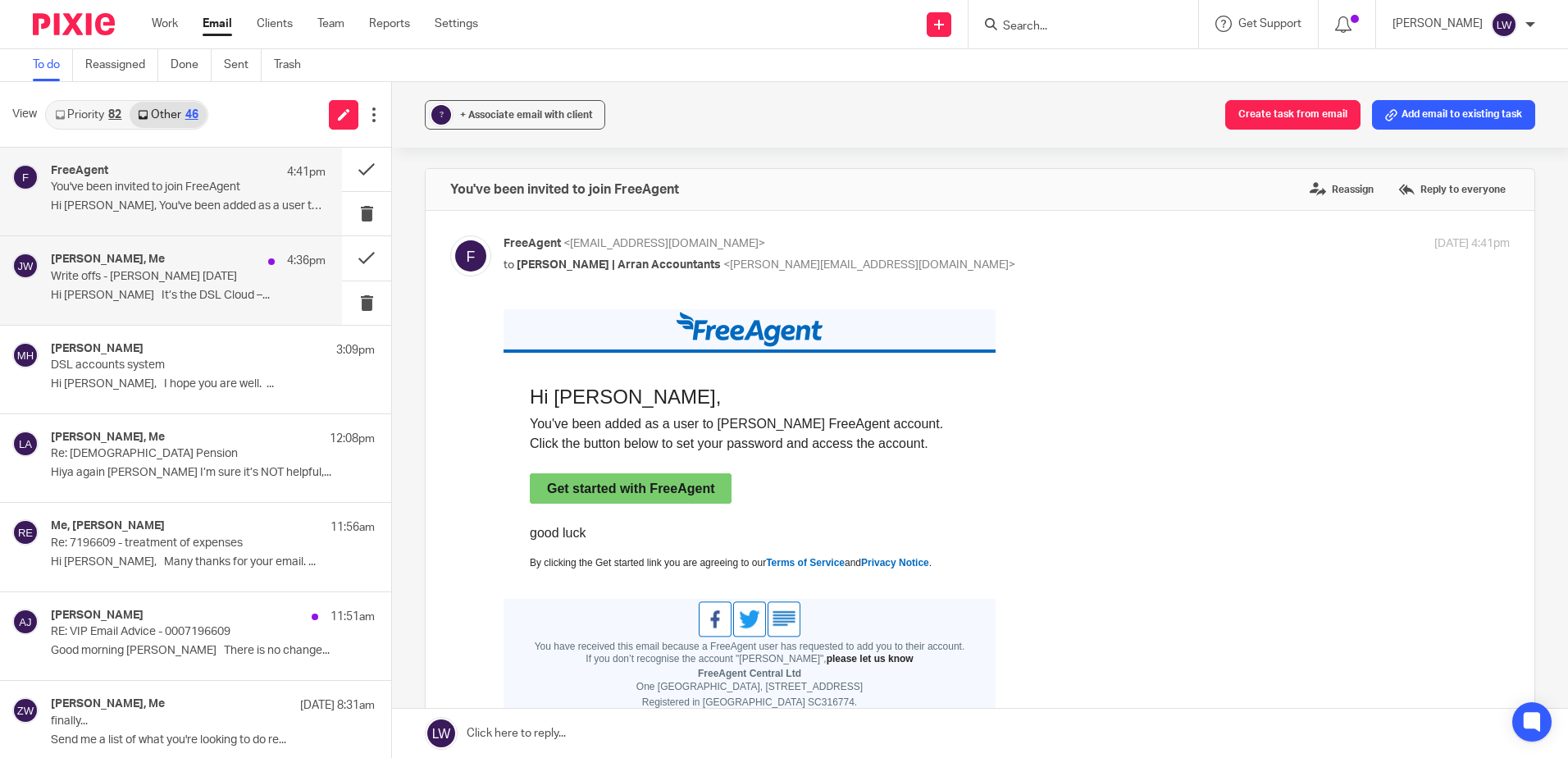
click at [137, 289] on p "Hi Lorna It’s the DSL Cloud –..." at bounding box center [188, 295] width 275 height 14
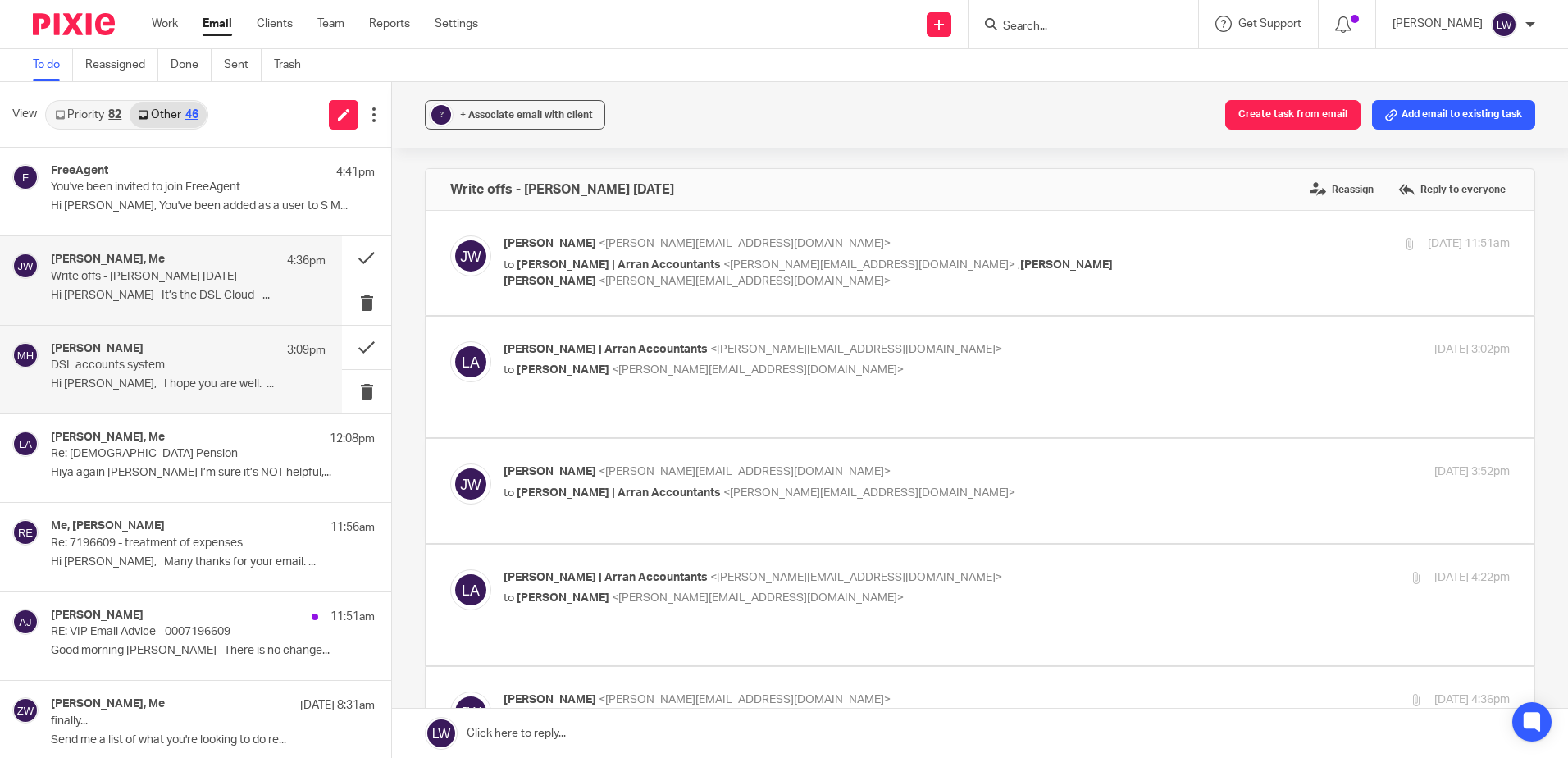
click at [139, 356] on div "Michelle Hill 3:09pm" at bounding box center [188, 350] width 275 height 17
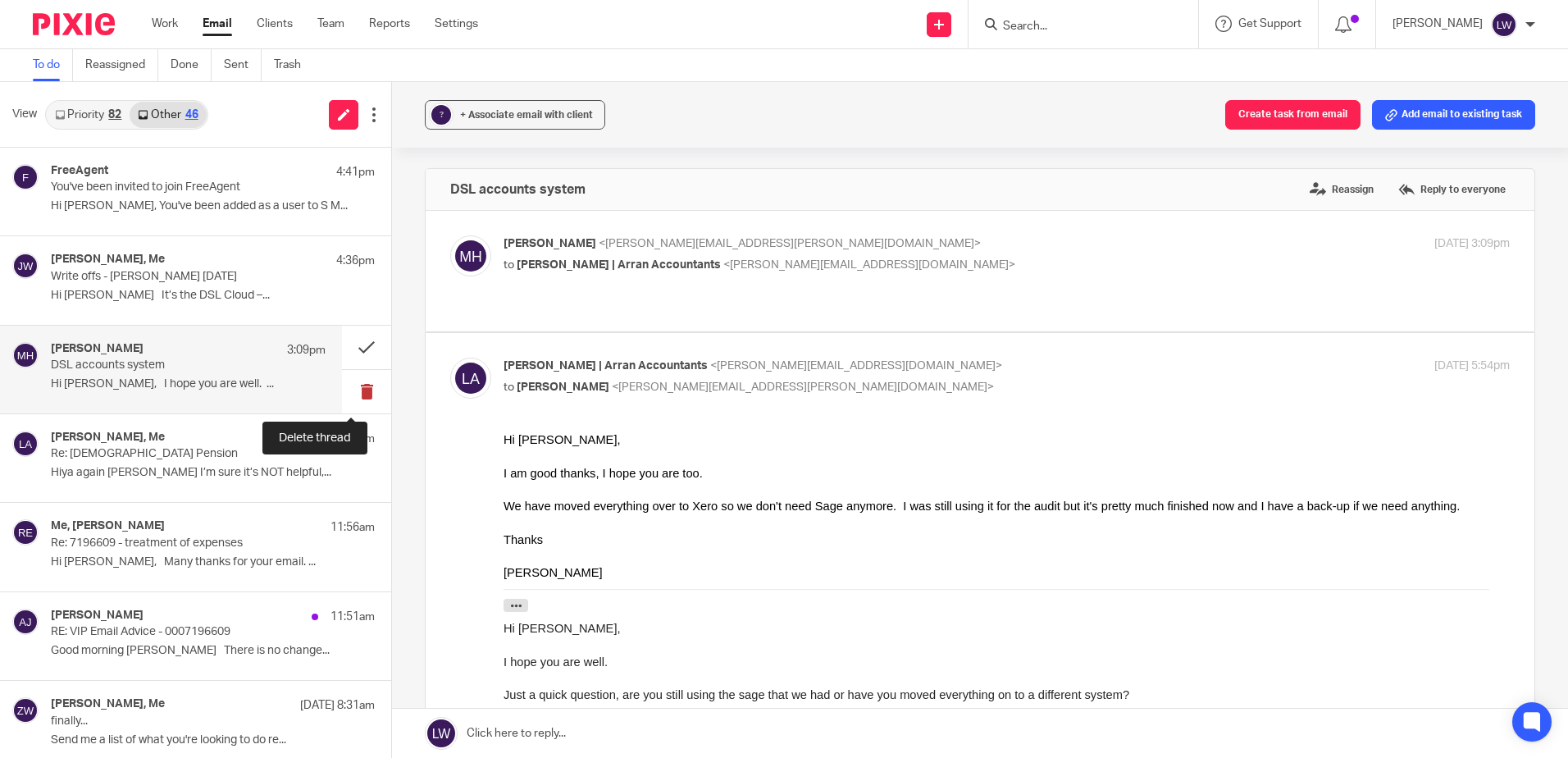
click at [347, 388] on button at bounding box center [366, 391] width 49 height 44
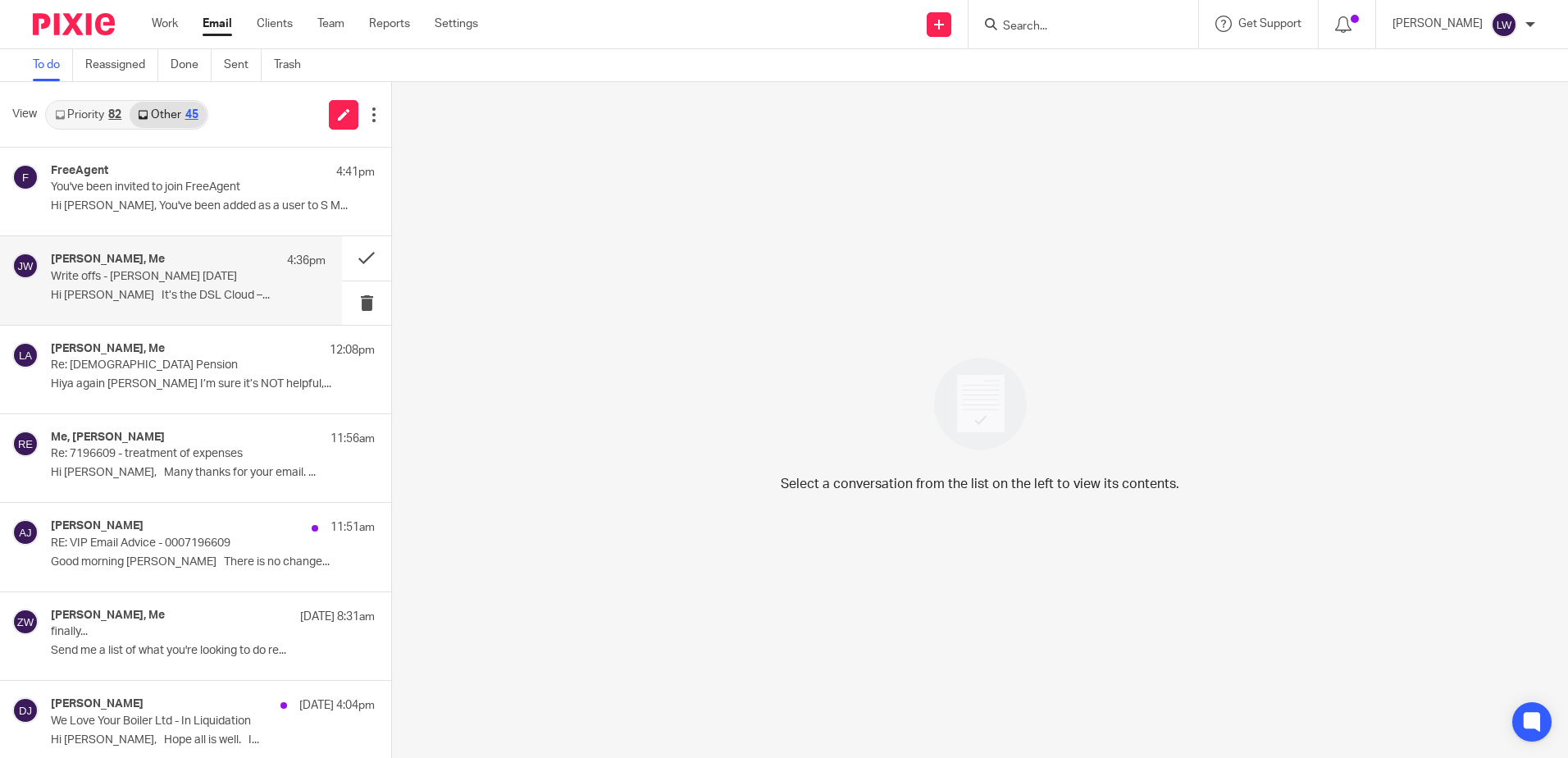
click at [130, 286] on div "Julie Wright, Me 4:36pm Write offs - SULC Aug 25 Hi Lorna It’s the DSL Cloud –.…" at bounding box center [188, 280] width 275 height 55
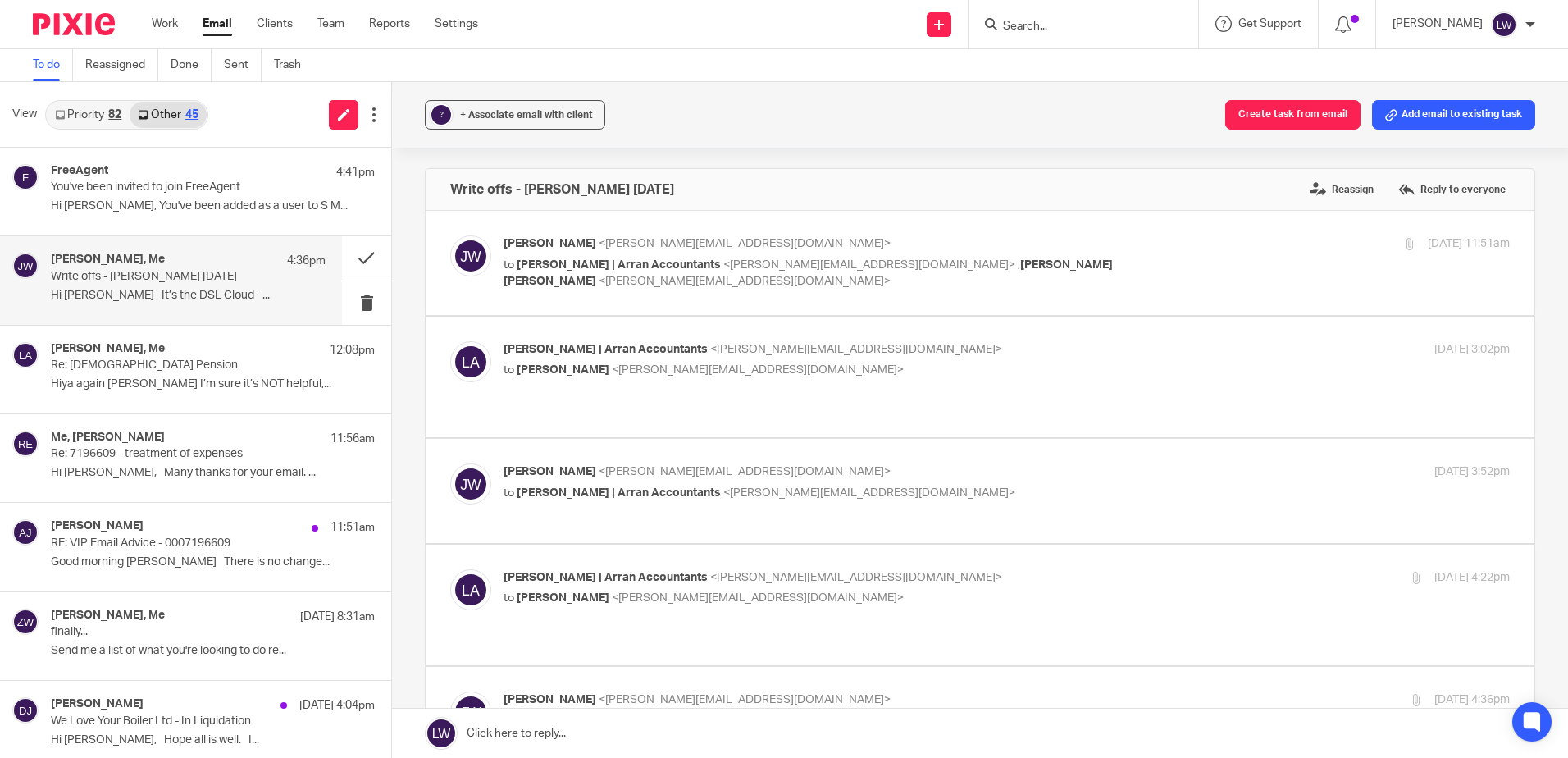
click at [162, 299] on p "Hi Lorna It’s the DSL Cloud –..." at bounding box center [188, 295] width 275 height 14
